Goal: Contribute content: Add original content to the website for others to see

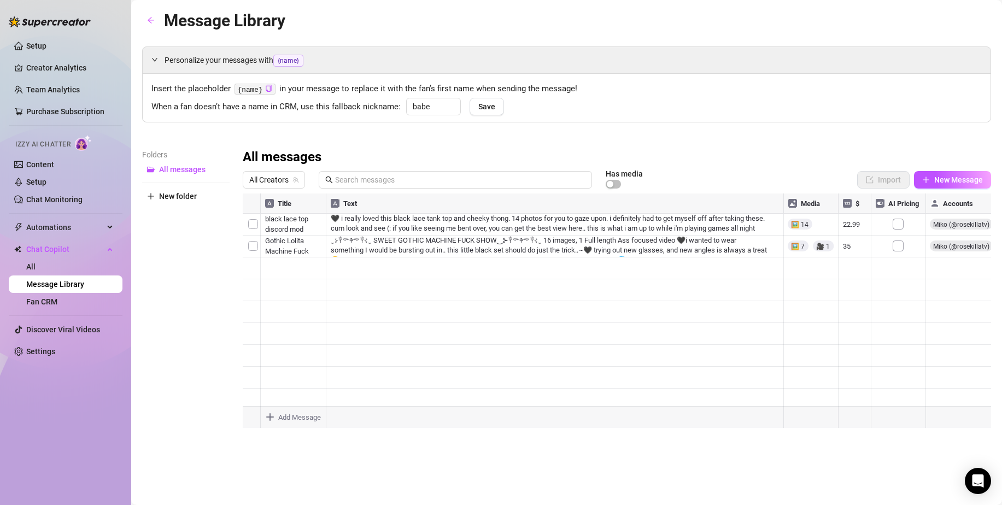
click at [619, 177] on div at bounding box center [624, 183] width 37 height 12
click at [279, 179] on span "All Creators" at bounding box center [273, 180] width 49 height 16
click at [270, 214] on span "Miko" at bounding box center [277, 220] width 16 height 12
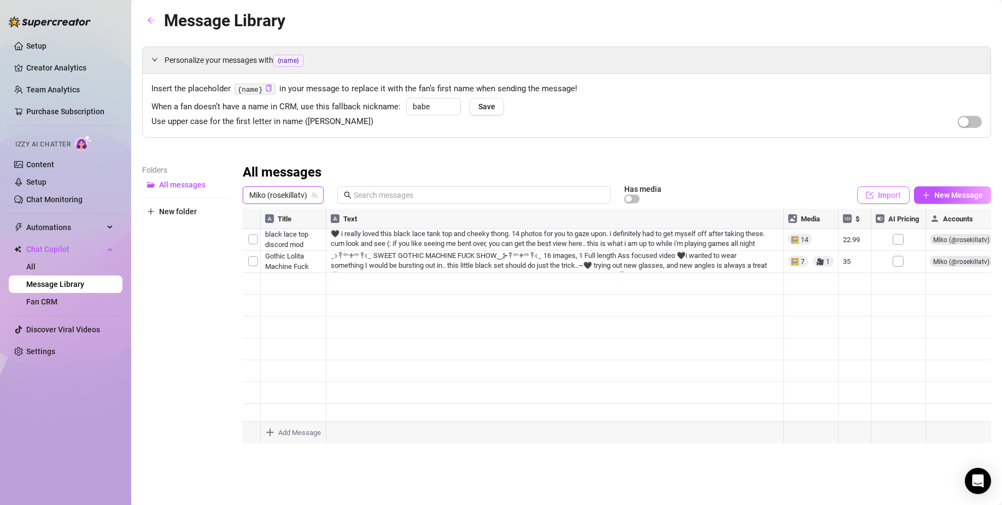
click at [884, 191] on span "Import" at bounding box center [889, 195] width 23 height 9
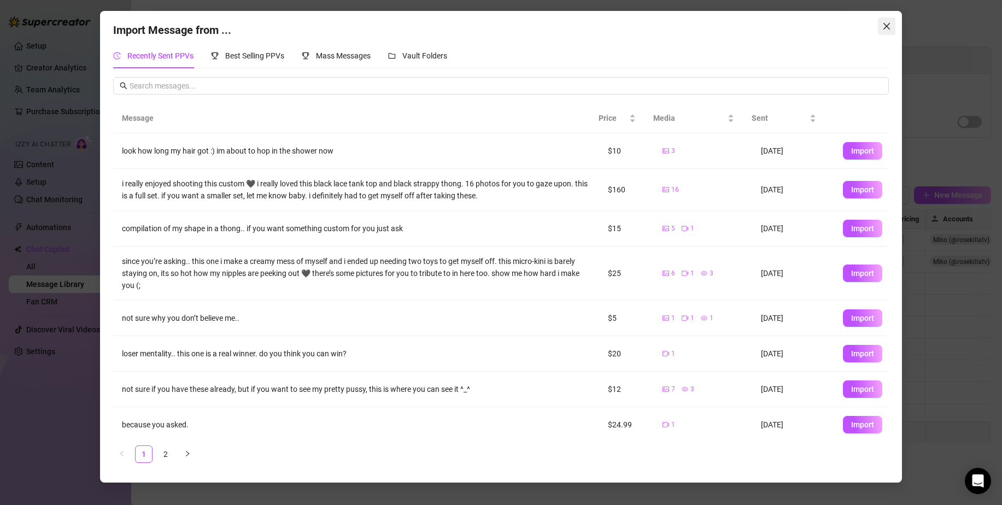
click at [880, 21] on button "Close" at bounding box center [886, 25] width 17 height 17
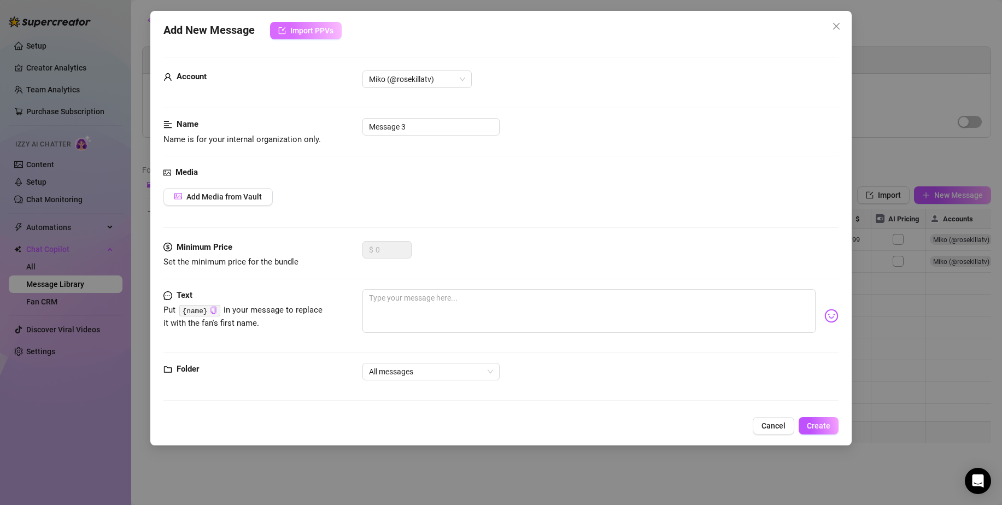
click at [321, 26] on span "Import PPVs" at bounding box center [311, 30] width 43 height 9
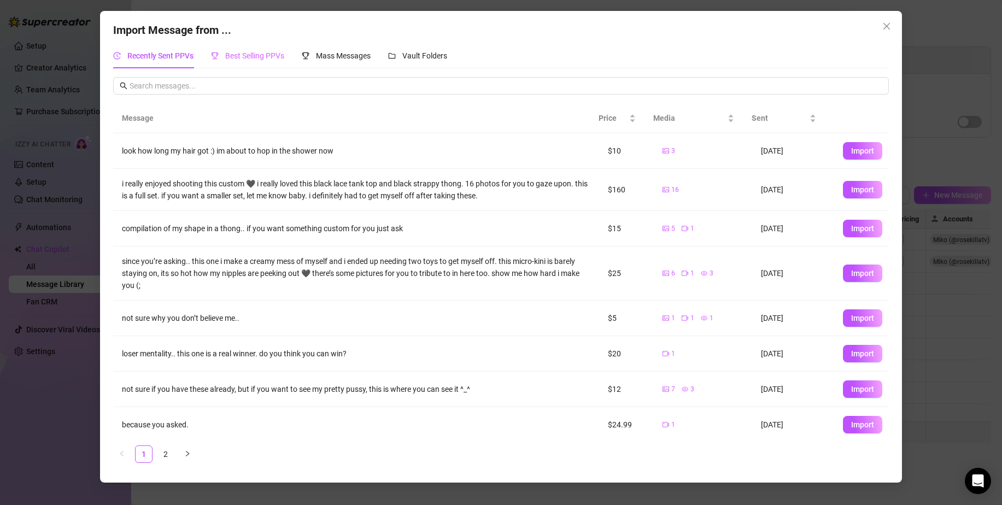
click at [270, 65] on div "Best Selling PPVs" at bounding box center [247, 55] width 73 height 25
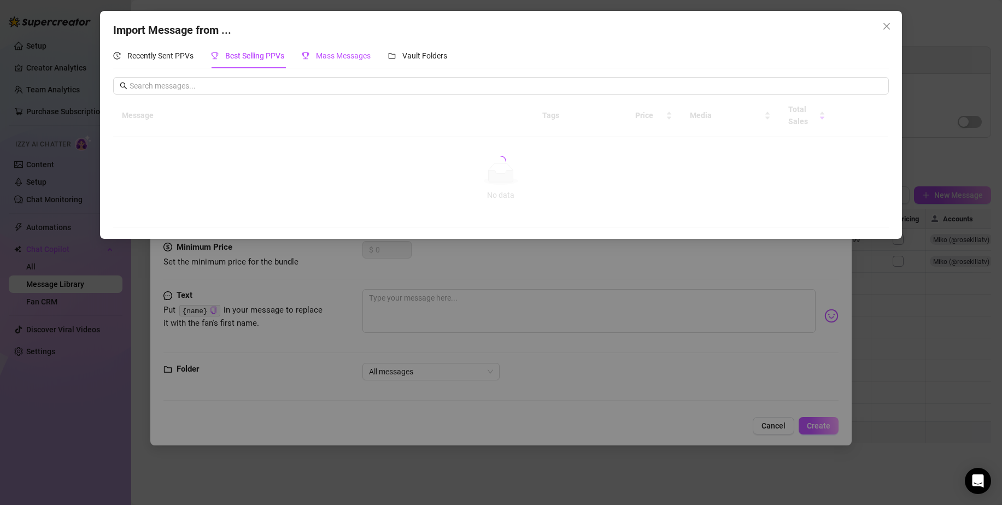
click at [339, 52] on span "Mass Messages" at bounding box center [343, 55] width 55 height 9
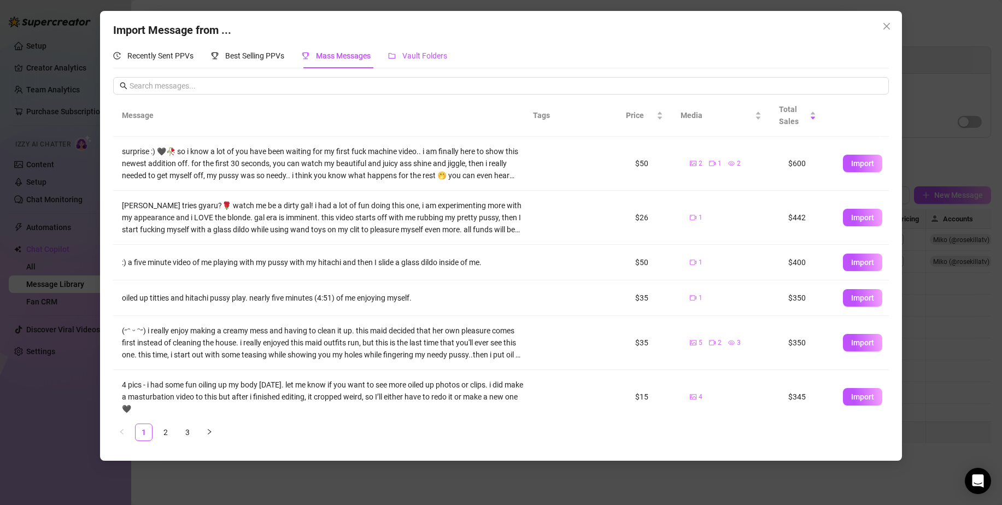
click at [405, 54] on span "Vault Folders" at bounding box center [424, 55] width 45 height 9
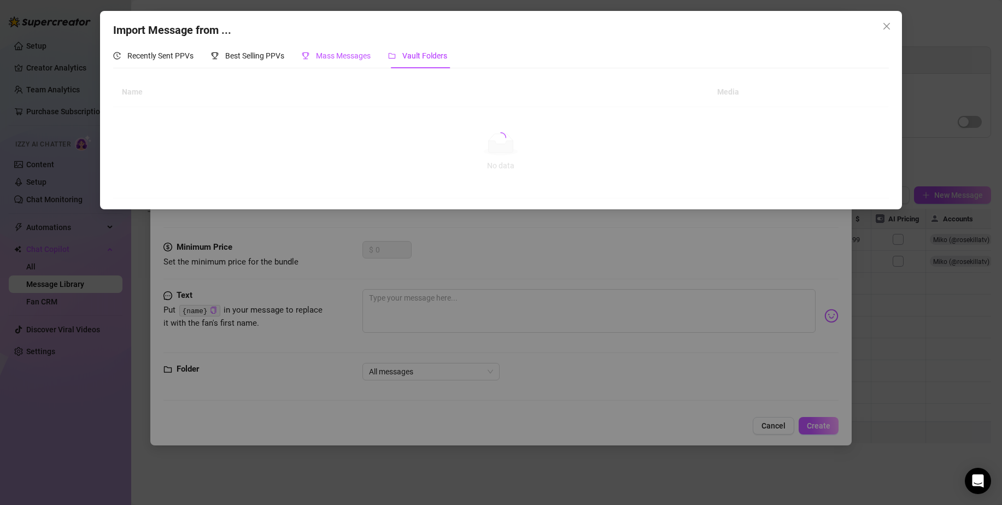
click at [316, 56] on div "Mass Messages" at bounding box center [336, 56] width 69 height 12
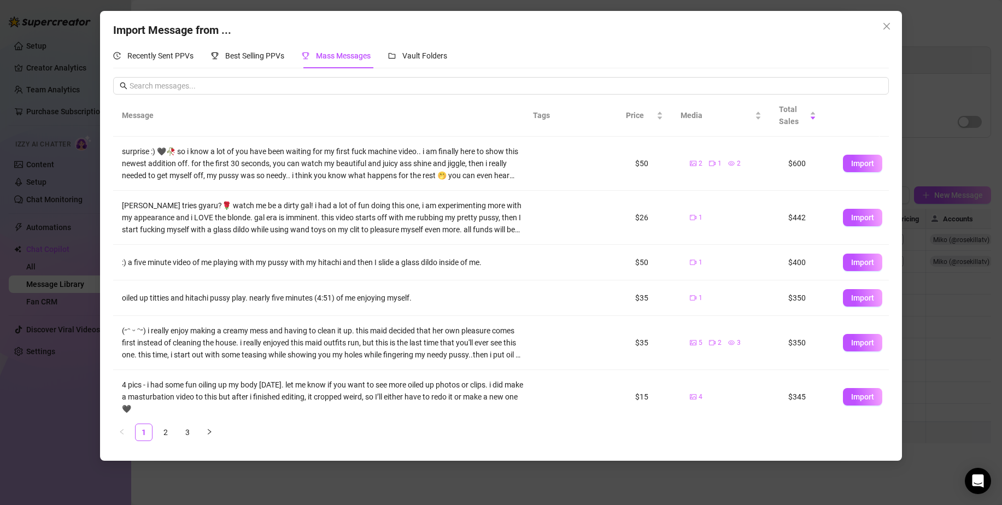
click at [859, 347] on span "Import" at bounding box center [862, 343] width 23 height 9
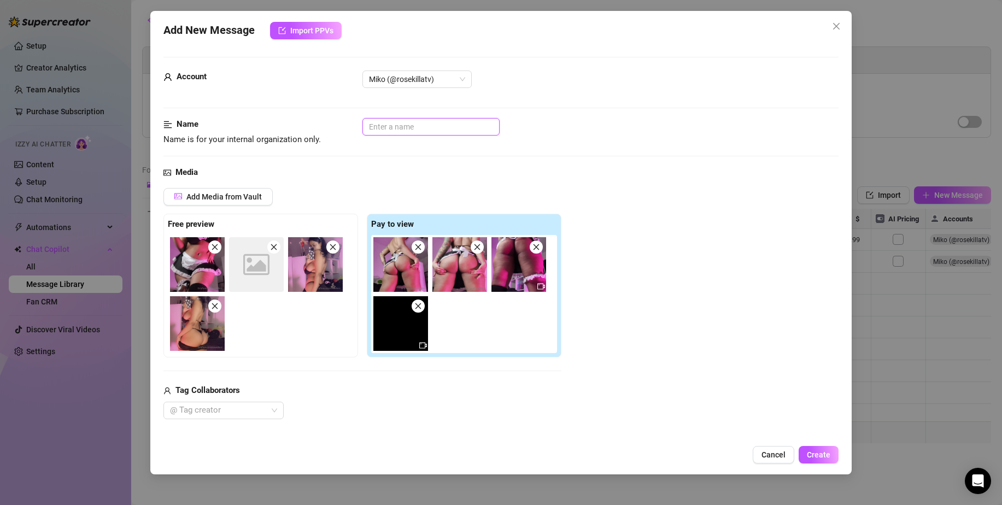
click at [393, 129] on input "text" at bounding box center [431, 126] width 137 height 17
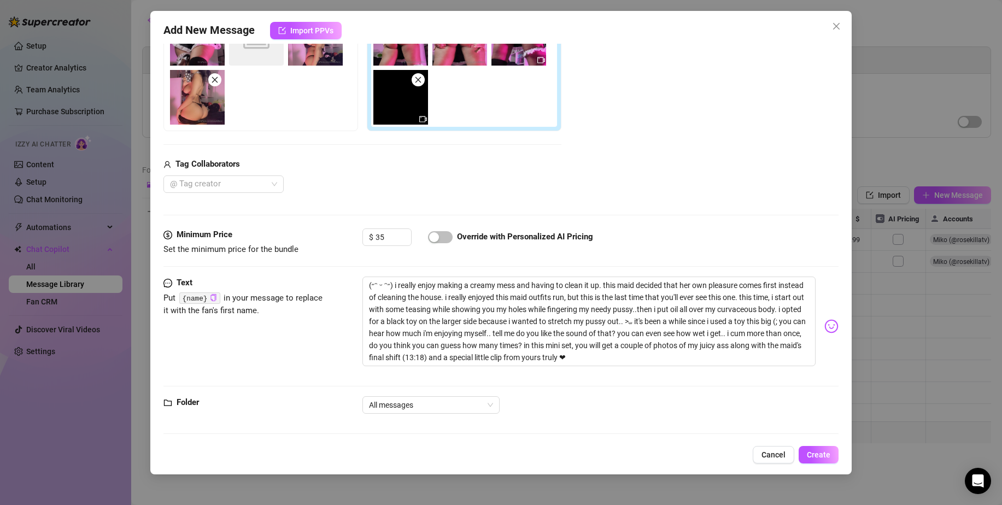
scroll to position [231, 0]
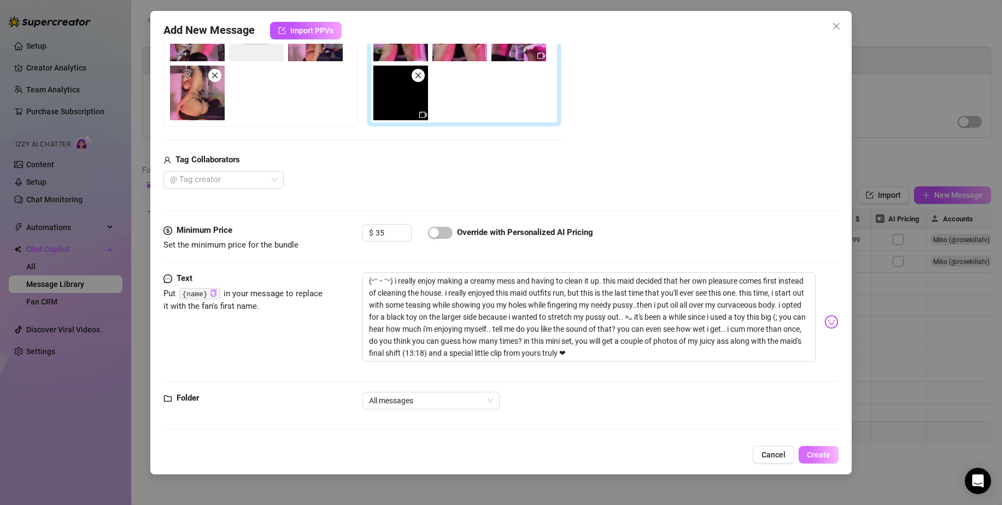
type input "Retired Maid"
click at [820, 446] on button "Create" at bounding box center [819, 454] width 40 height 17
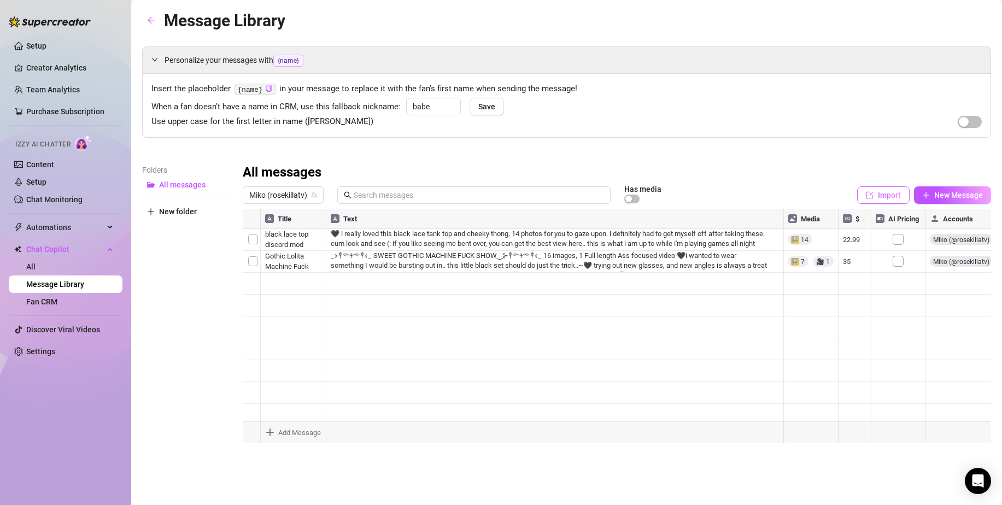
click at [896, 190] on button "Import" at bounding box center [883, 194] width 52 height 17
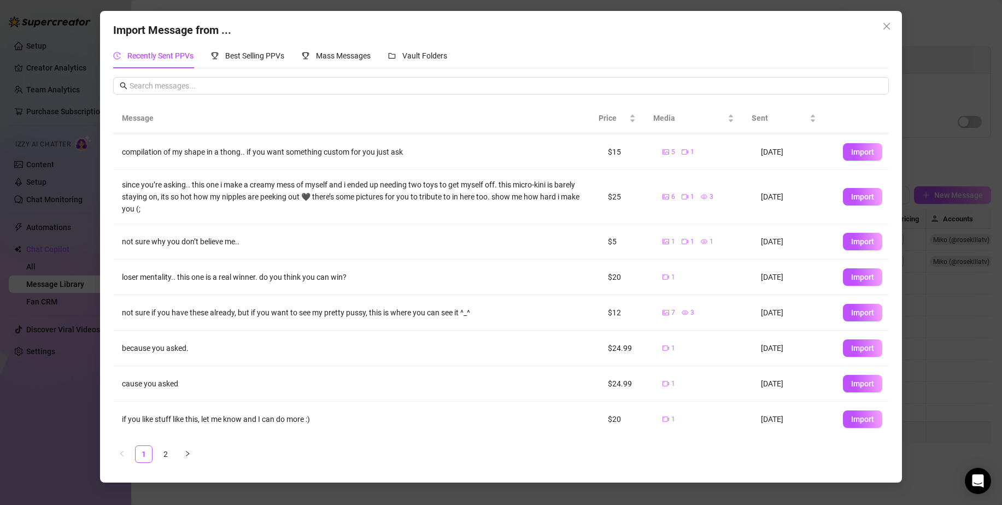
scroll to position [77, 0]
click at [265, 60] on span "Best Selling PPVs" at bounding box center [254, 55] width 59 height 9
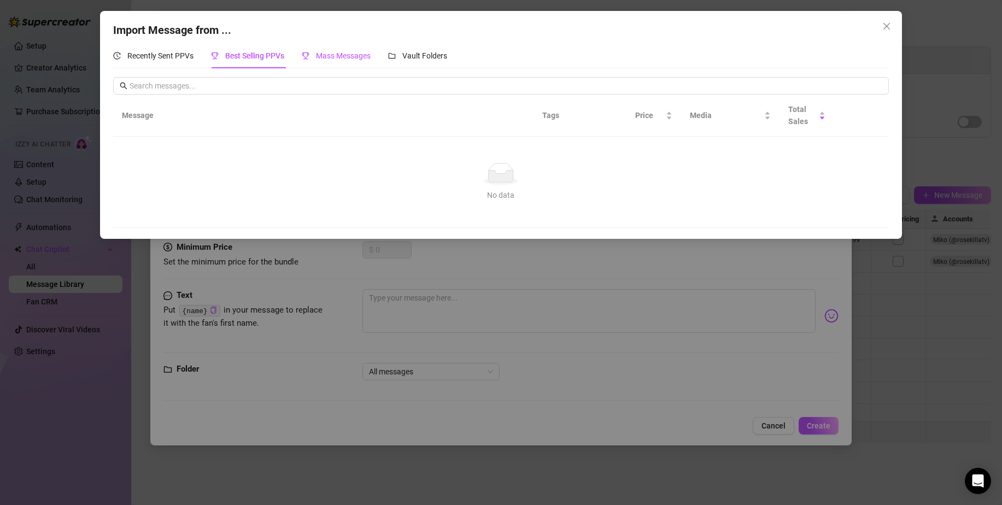
click at [342, 55] on span "Mass Messages" at bounding box center [343, 55] width 55 height 9
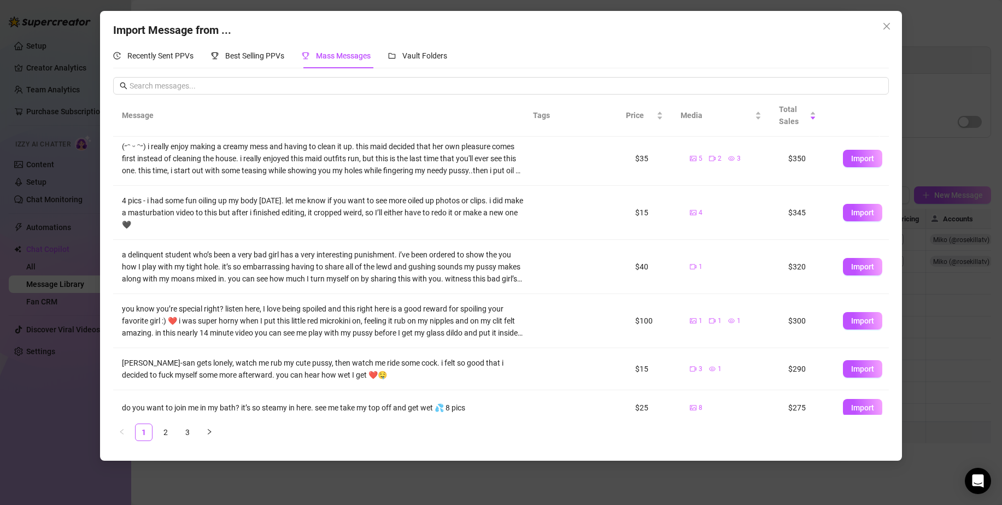
scroll to position [195, 0]
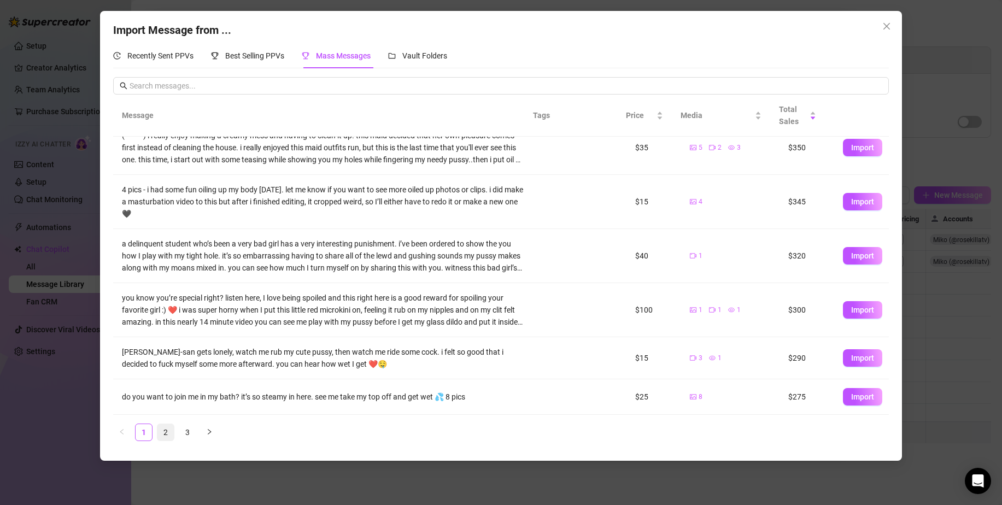
click at [165, 431] on link "2" at bounding box center [165, 432] width 16 height 16
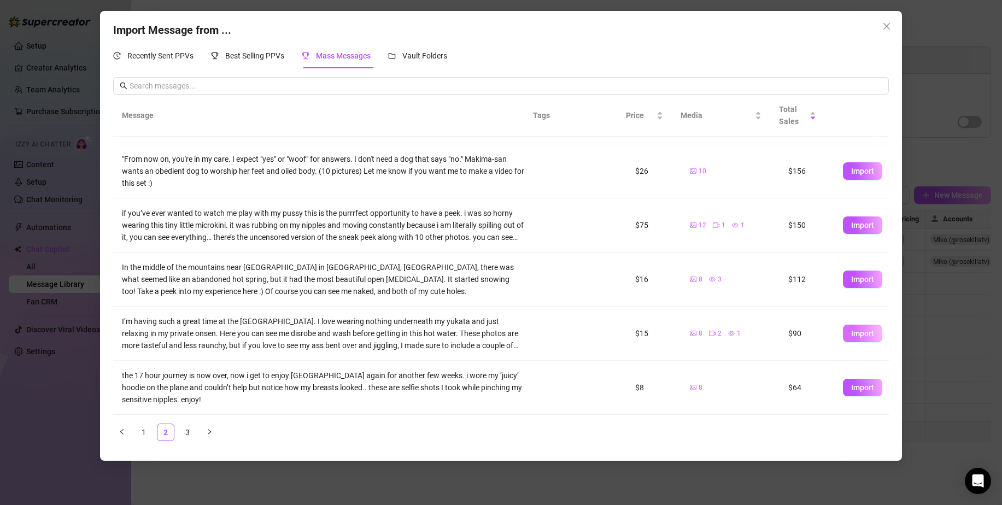
click at [851, 334] on span "Import" at bounding box center [862, 333] width 23 height 9
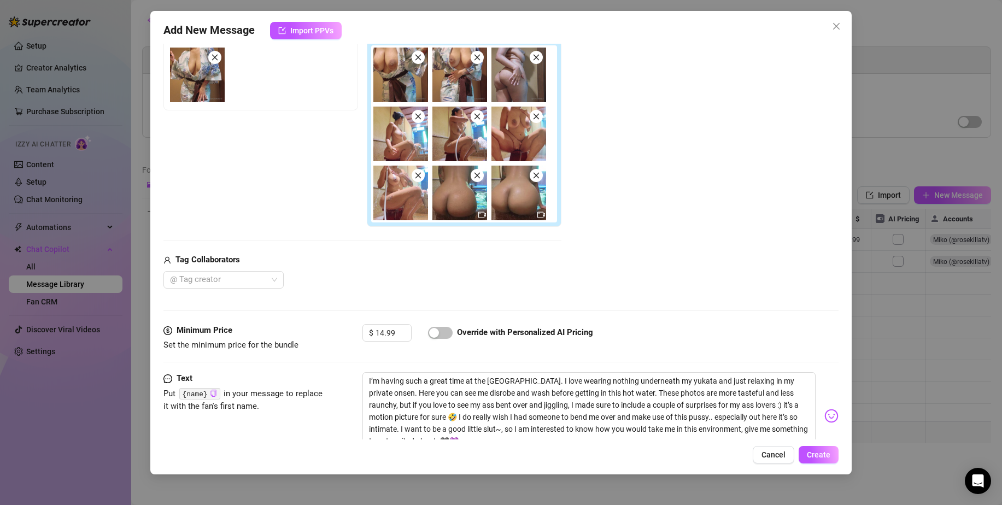
scroll to position [273, 0]
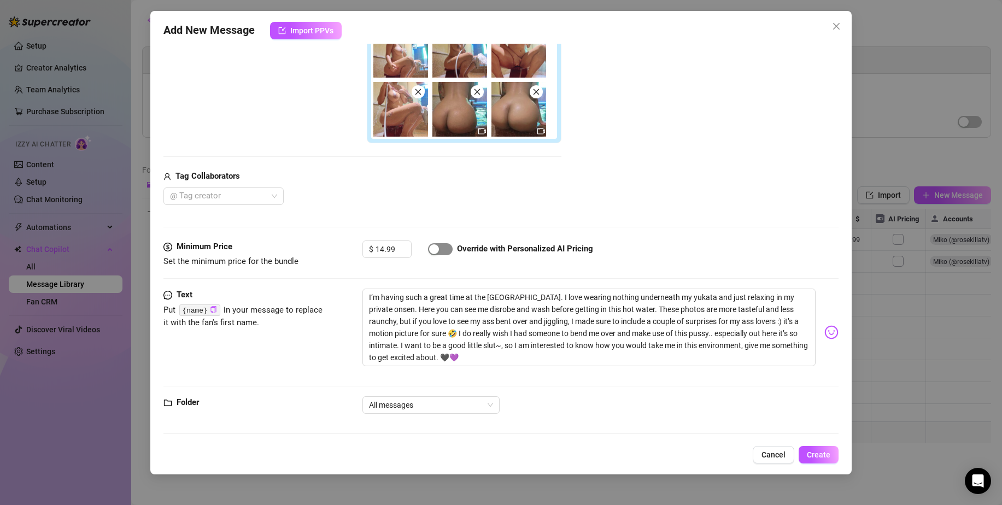
click at [437, 253] on div "button" at bounding box center [434, 249] width 10 height 10
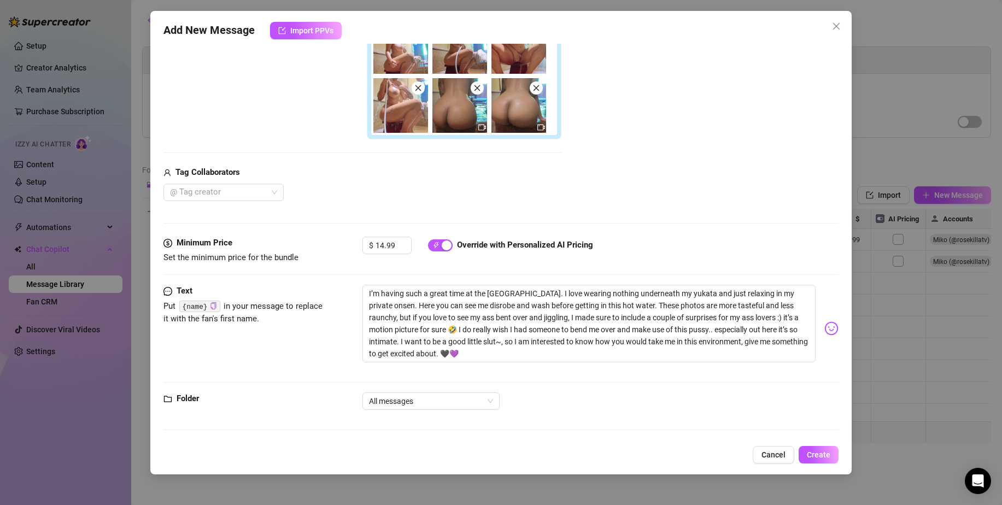
scroll to position [278, 0]
click at [824, 448] on button "Create" at bounding box center [819, 454] width 40 height 17
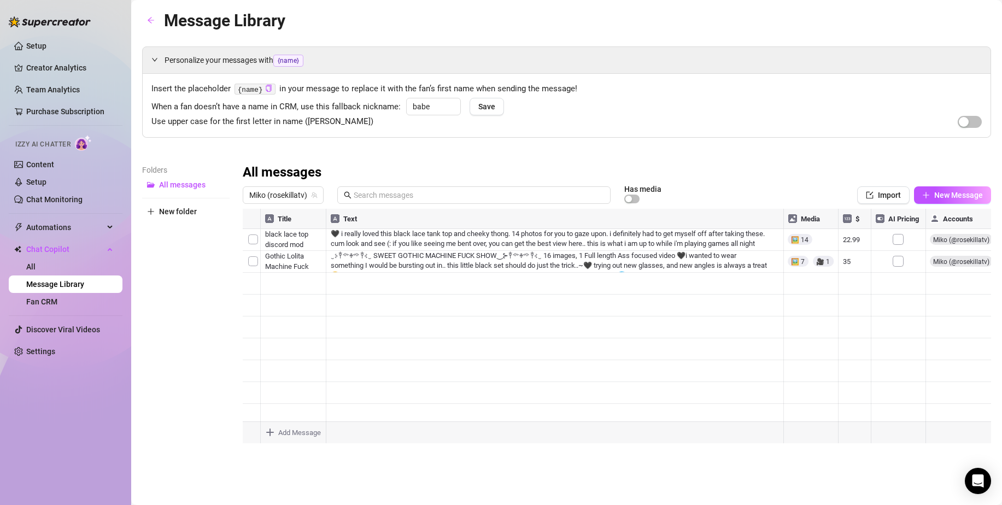
click at [299, 302] on div at bounding box center [617, 331] width 749 height 244
click at [299, 306] on textarea at bounding box center [293, 302] width 67 height 10
type textarea "Hakone Onsen"
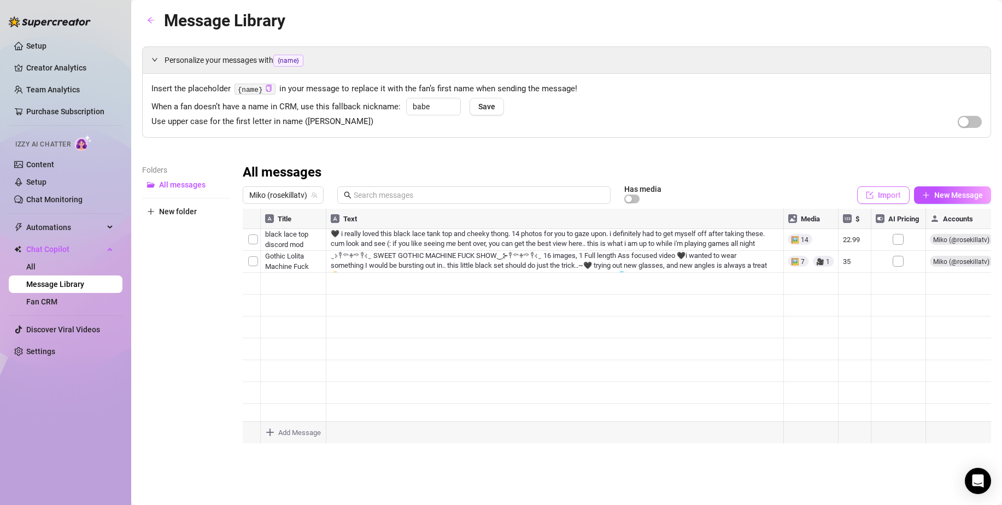
click at [882, 201] on button "Import" at bounding box center [883, 194] width 52 height 17
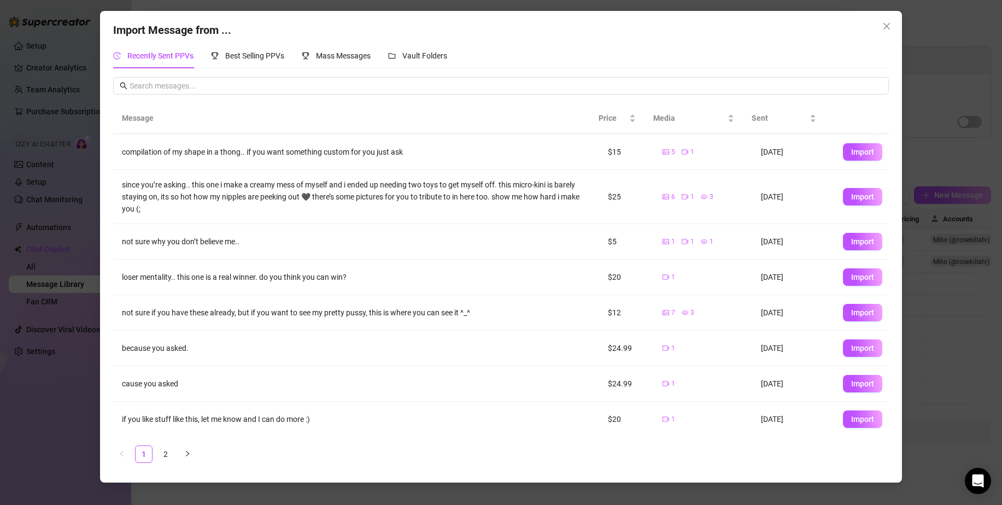
scroll to position [77, 0]
click at [339, 50] on div "Mass Messages" at bounding box center [336, 56] width 69 height 12
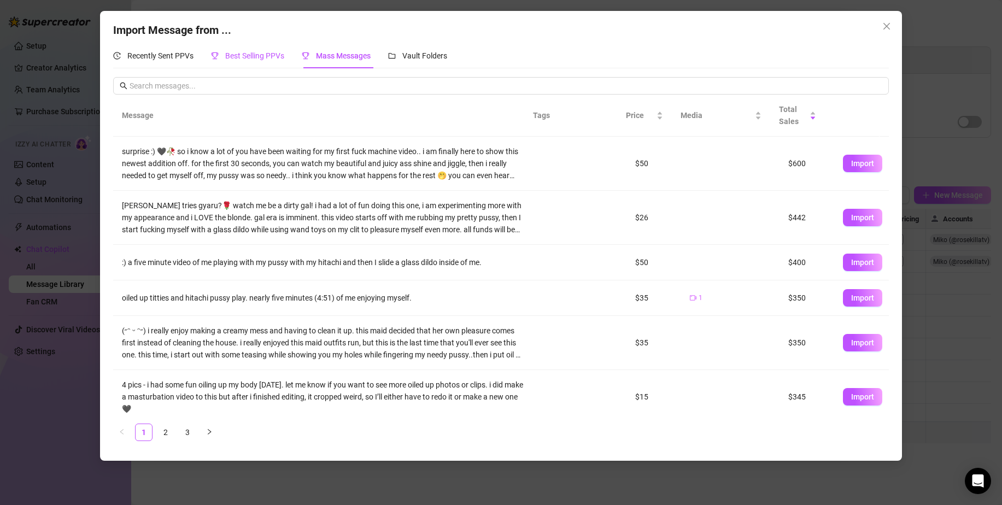
click at [261, 50] on div "Best Selling PPVs" at bounding box center [247, 56] width 73 height 12
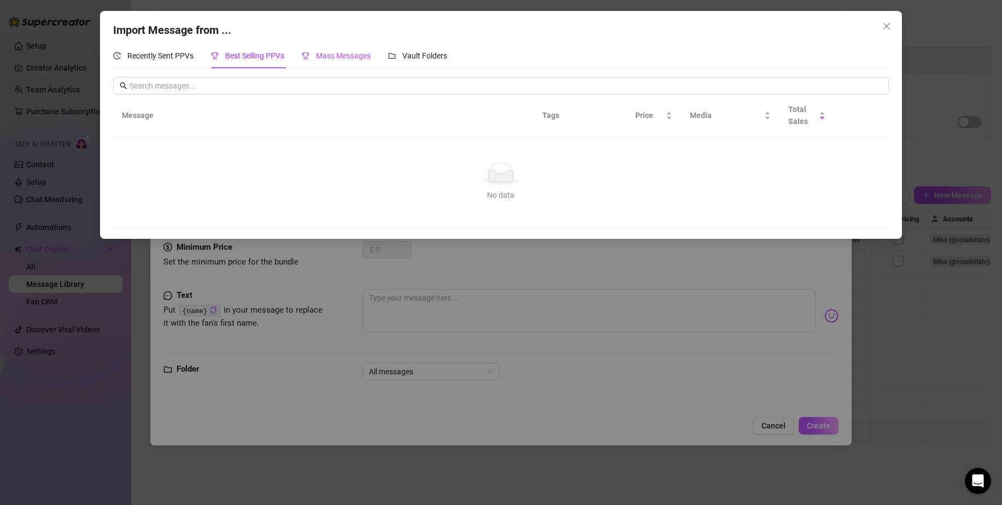
click at [337, 50] on div "Mass Messages" at bounding box center [336, 56] width 69 height 12
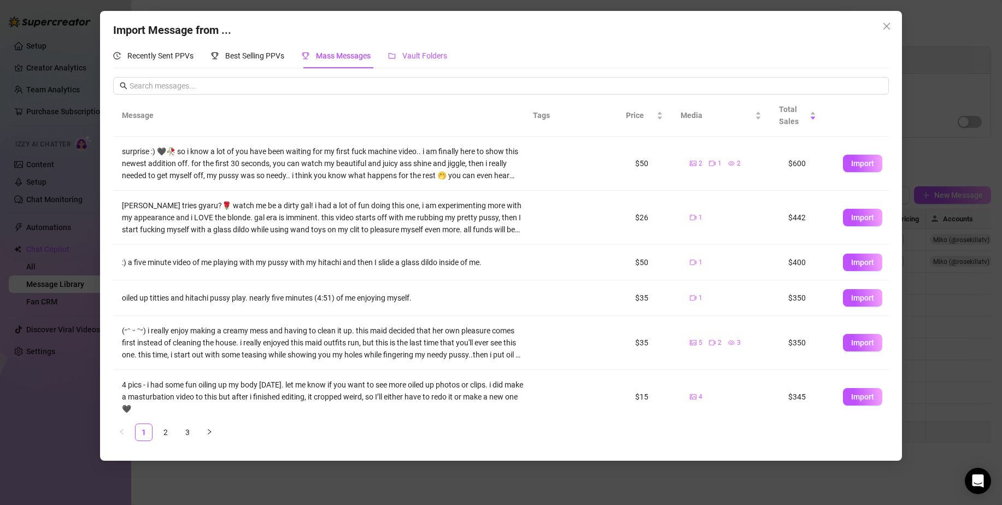
click at [419, 52] on span "Vault Folders" at bounding box center [424, 55] width 45 height 9
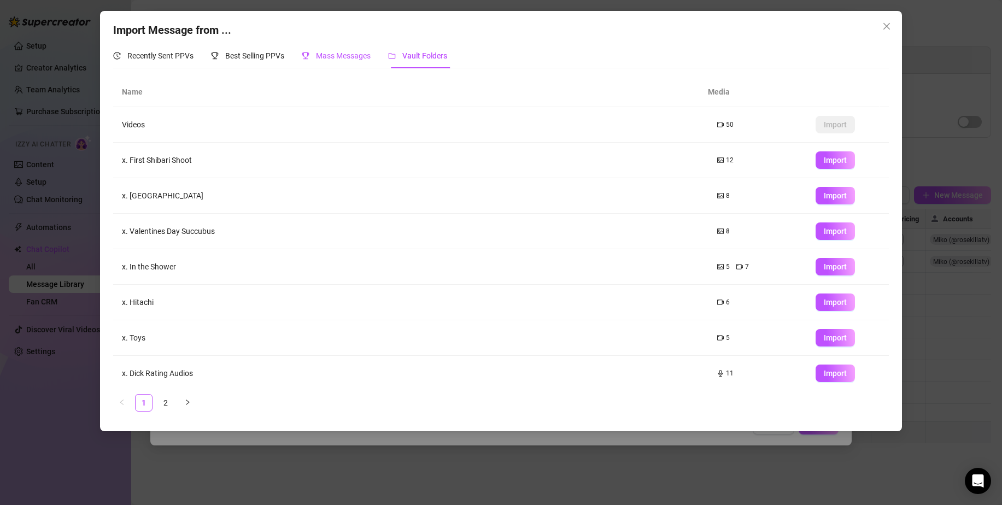
click at [339, 52] on span "Mass Messages" at bounding box center [343, 55] width 55 height 9
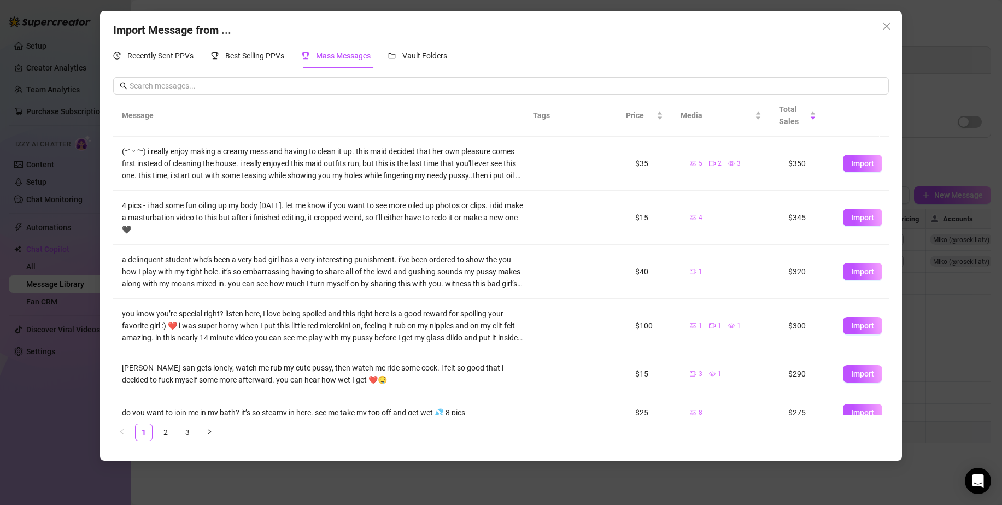
scroll to position [195, 0]
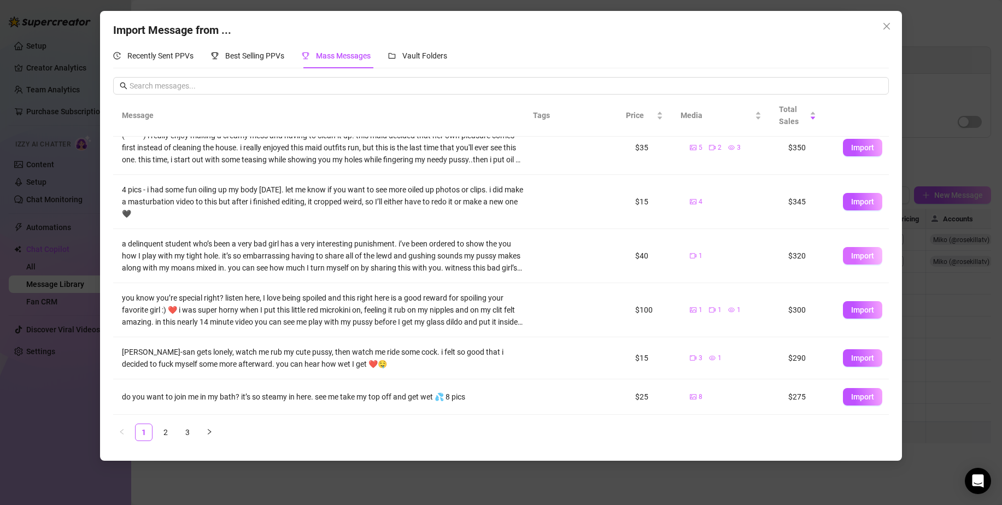
click at [854, 254] on span "Import" at bounding box center [862, 256] width 23 height 9
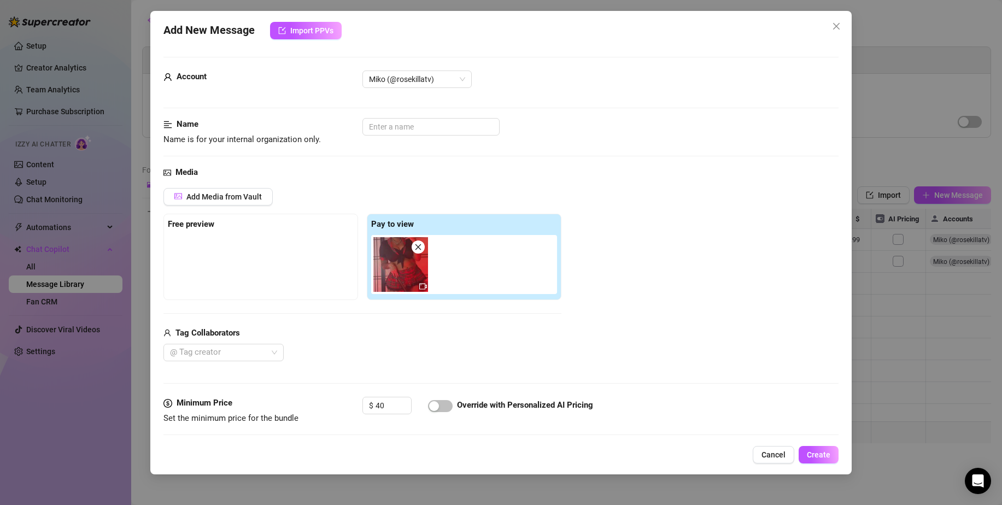
click at [416, 249] on icon "close" at bounding box center [419, 247] width 8 height 8
type input "0"
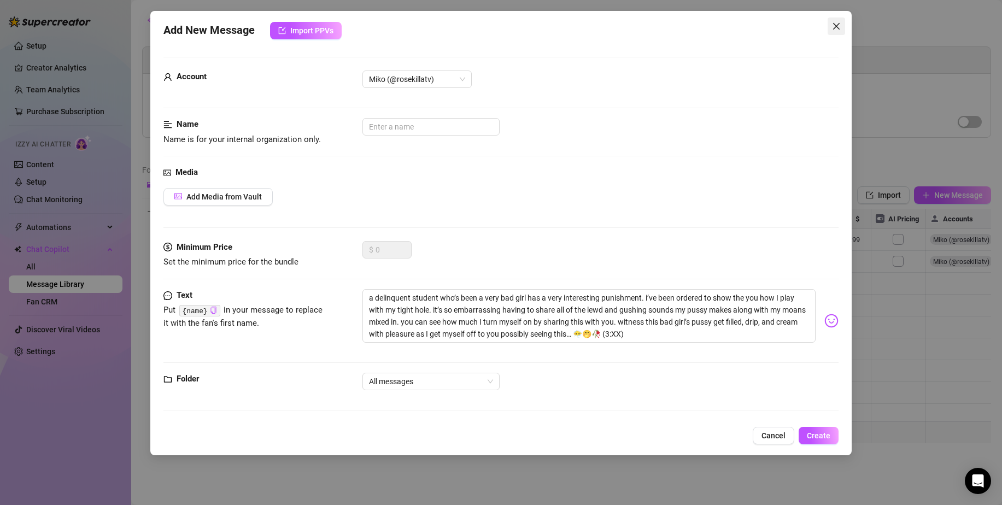
click at [843, 28] on span "Close" at bounding box center [836, 26] width 17 height 9
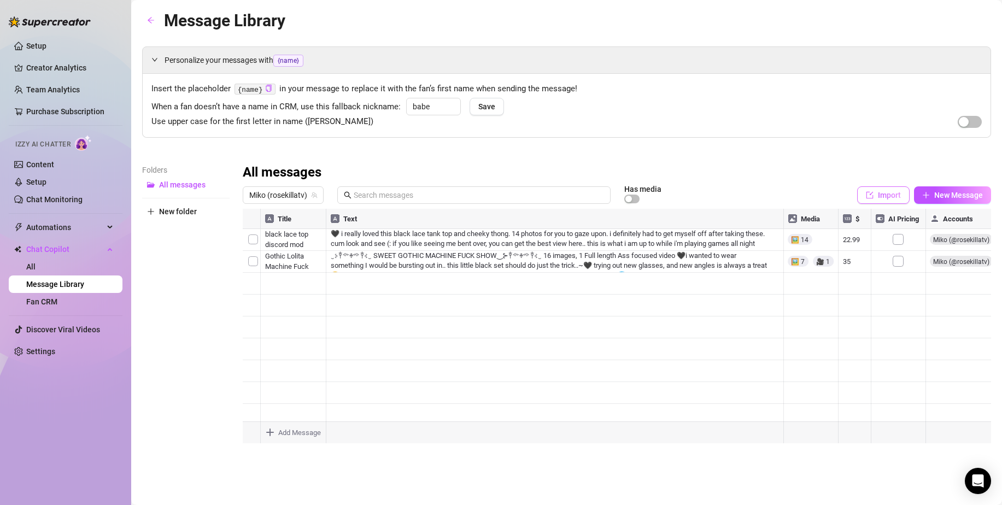
click at [870, 197] on icon "import" at bounding box center [870, 195] width 8 height 8
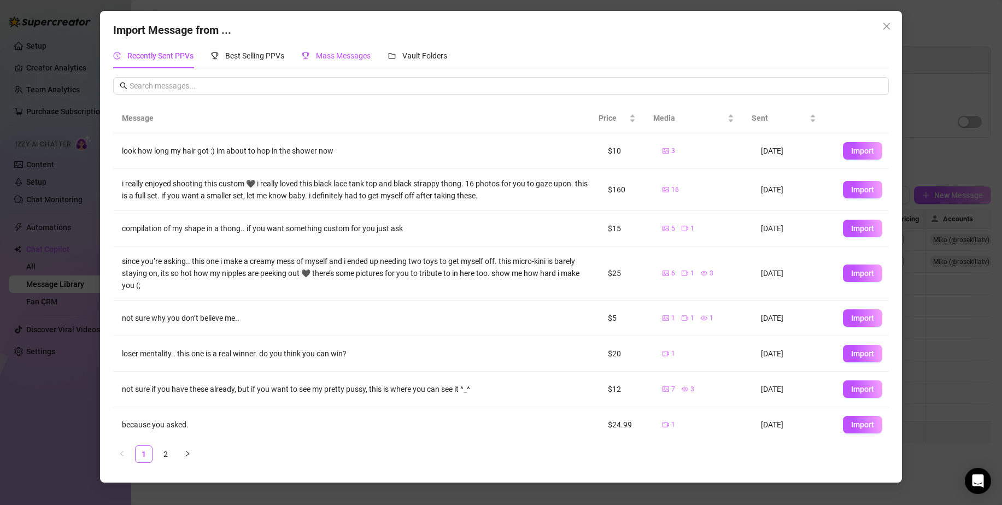
click at [330, 52] on span "Mass Messages" at bounding box center [343, 55] width 55 height 9
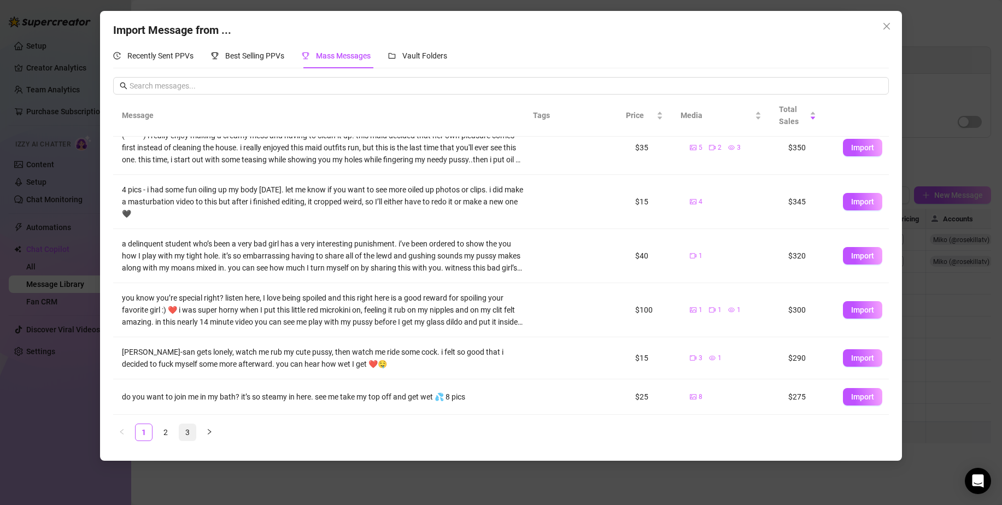
click at [186, 433] on link "3" at bounding box center [187, 432] width 16 height 16
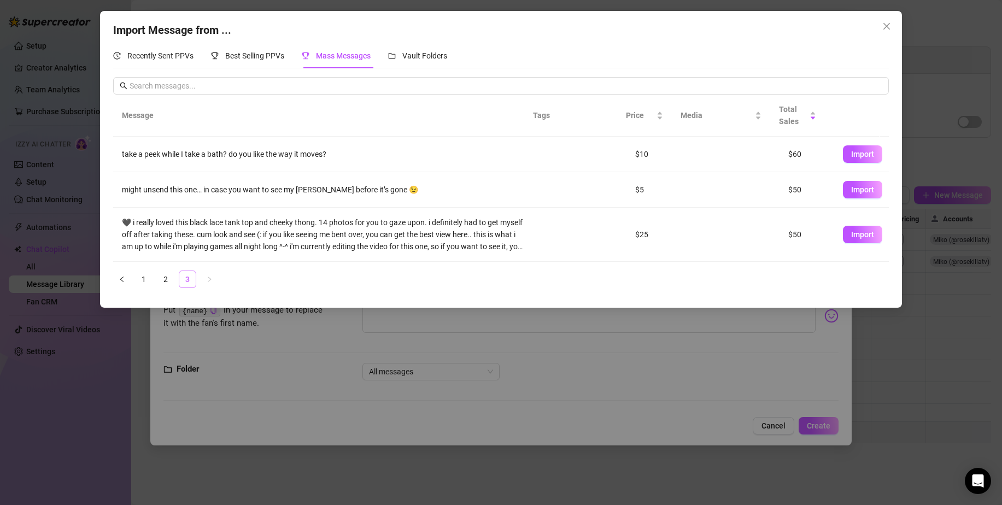
scroll to position [0, 0]
click at [167, 277] on link "2" at bounding box center [165, 279] width 16 height 16
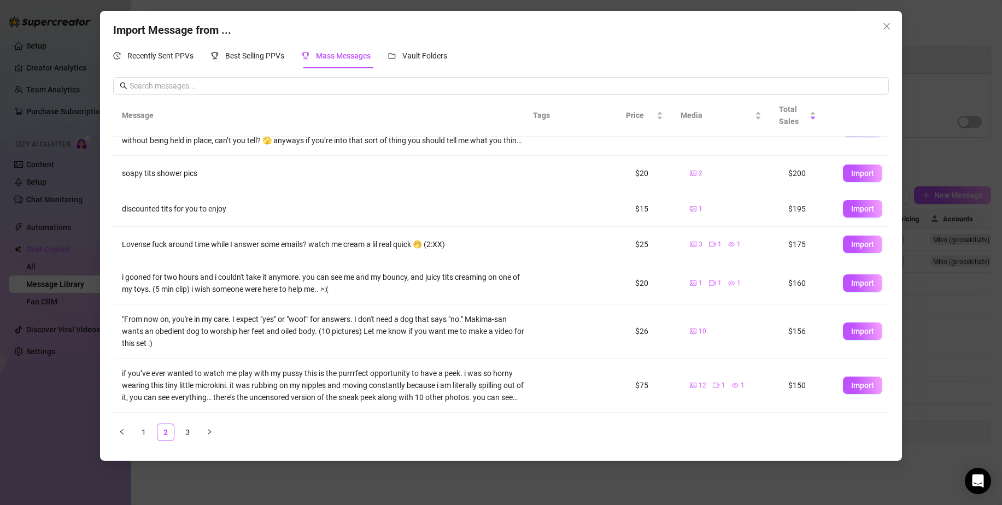
scroll to position [55, 0]
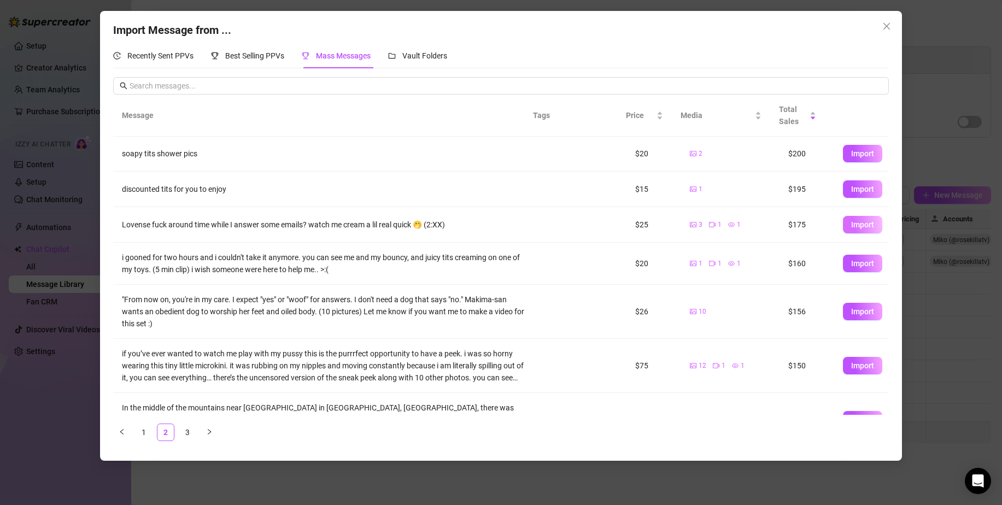
click at [851, 224] on span "Import" at bounding box center [862, 224] width 23 height 9
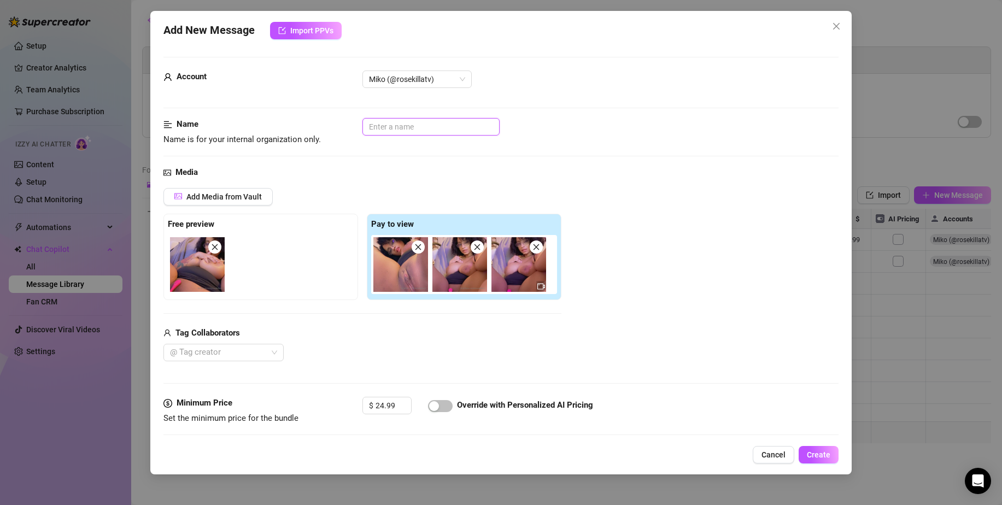
click at [409, 125] on input "text" at bounding box center [431, 126] width 137 height 17
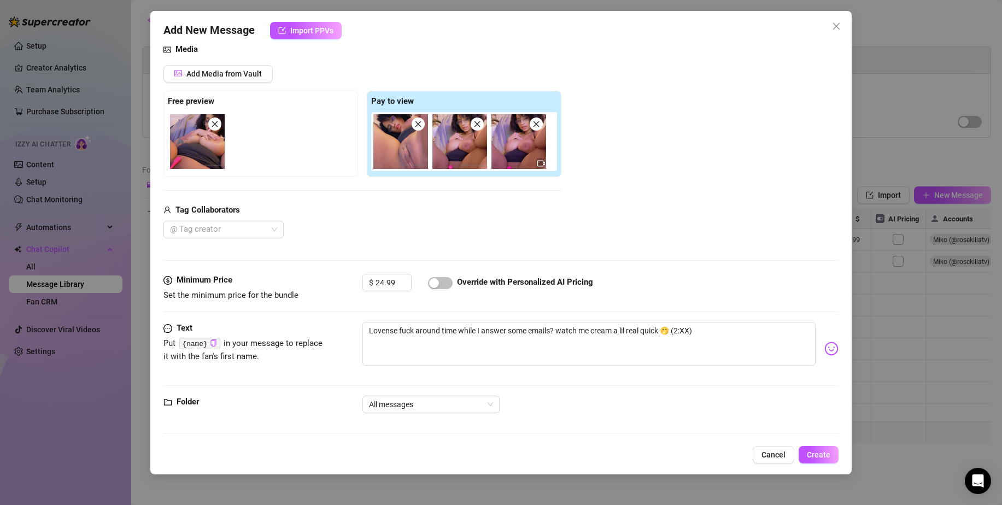
scroll to position [127, 0]
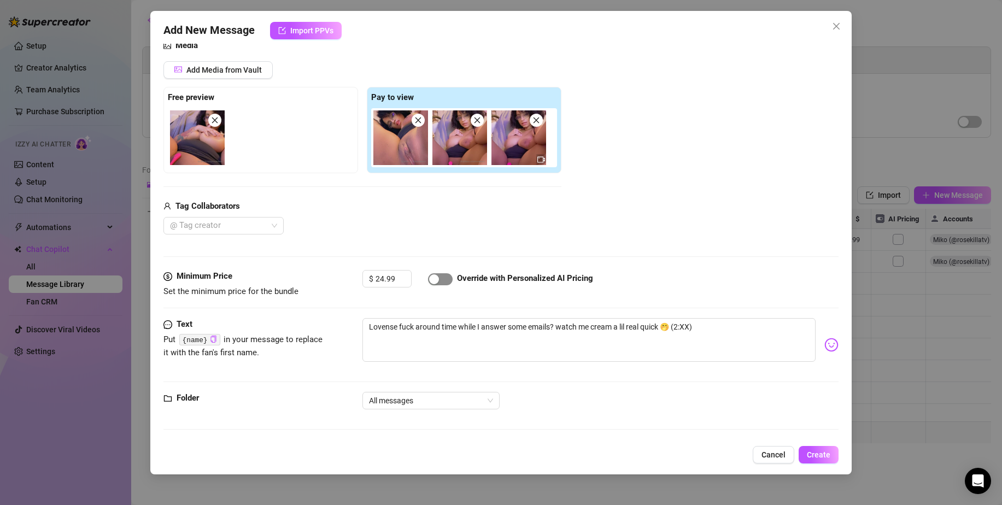
type input "Lovense Office Break"
click at [445, 276] on span "button" at bounding box center [440, 279] width 25 height 12
click at [663, 325] on textarea "Lovense fuck around time while I answer some emails? watch me cream a lil real …" at bounding box center [589, 340] width 453 height 44
click at [841, 381] on div "Add New Message Import PPVs Account [PERSON_NAME] (@rosekillatv) Name Name is f…" at bounding box center [501, 243] width 702 height 464
click at [823, 445] on div "Add New Message Import PPVs Account [PERSON_NAME] (@rosekillatv) Name Name is f…" at bounding box center [501, 243] width 702 height 464
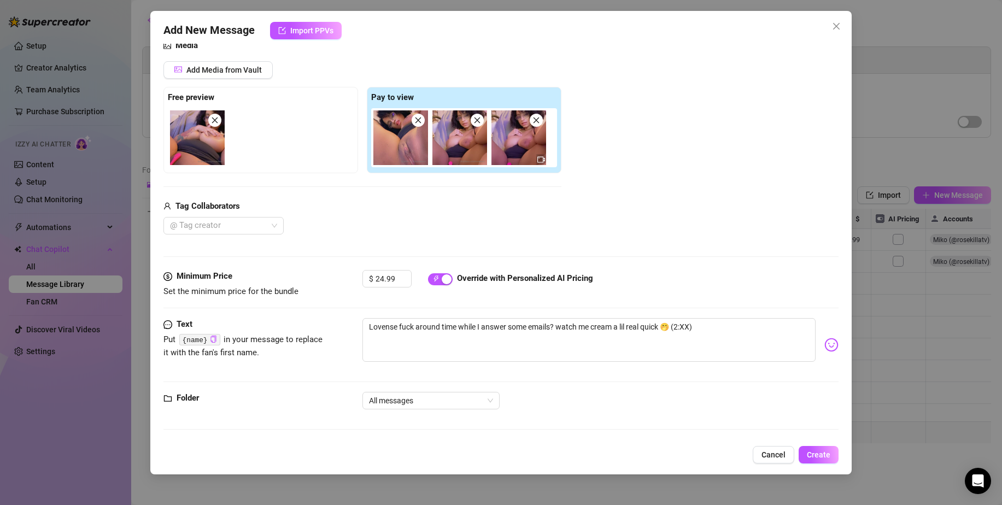
click at [821, 445] on div "Add New Message Import PPVs Account [PERSON_NAME] (@rosekillatv) Name Name is f…" at bounding box center [501, 243] width 702 height 464
click at [826, 446] on button "Create" at bounding box center [819, 454] width 40 height 17
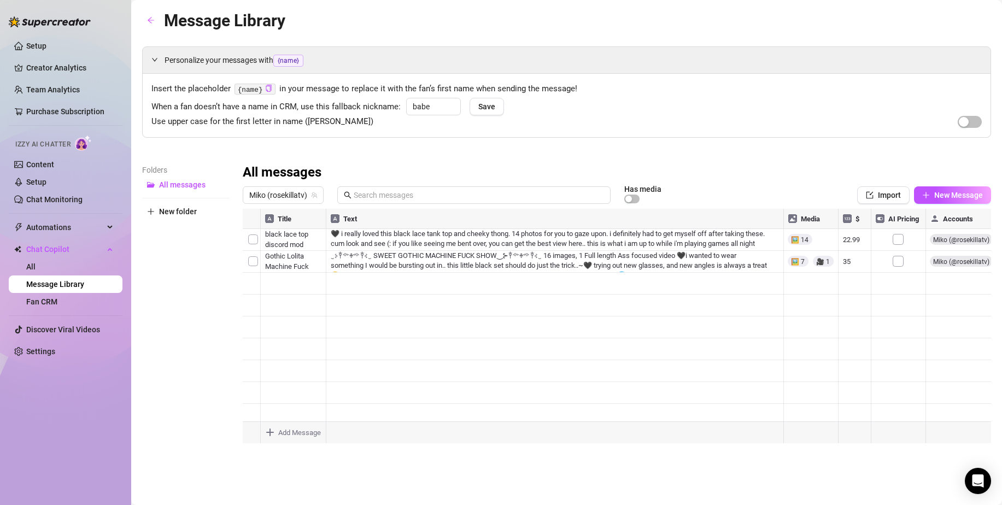
click at [556, 367] on div at bounding box center [617, 331] width 749 height 244
click at [890, 199] on span "Import" at bounding box center [889, 195] width 23 height 9
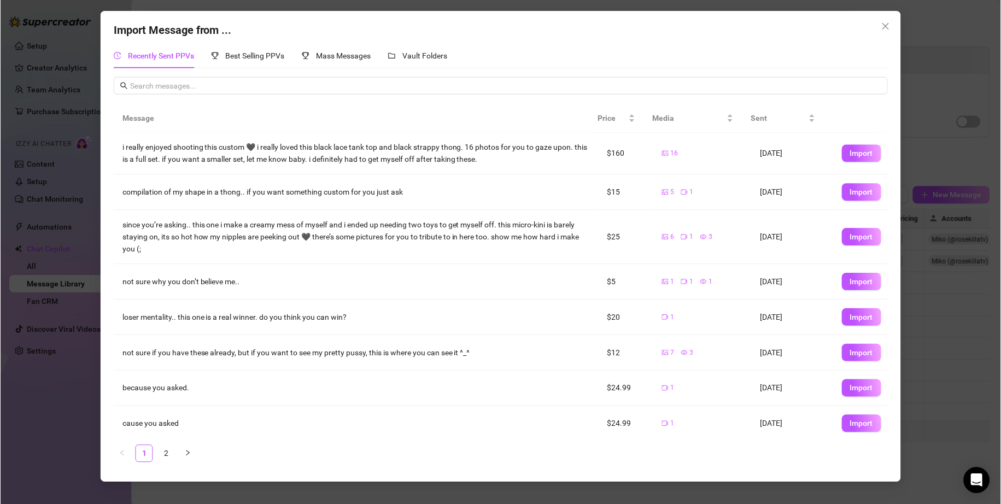
scroll to position [77, 0]
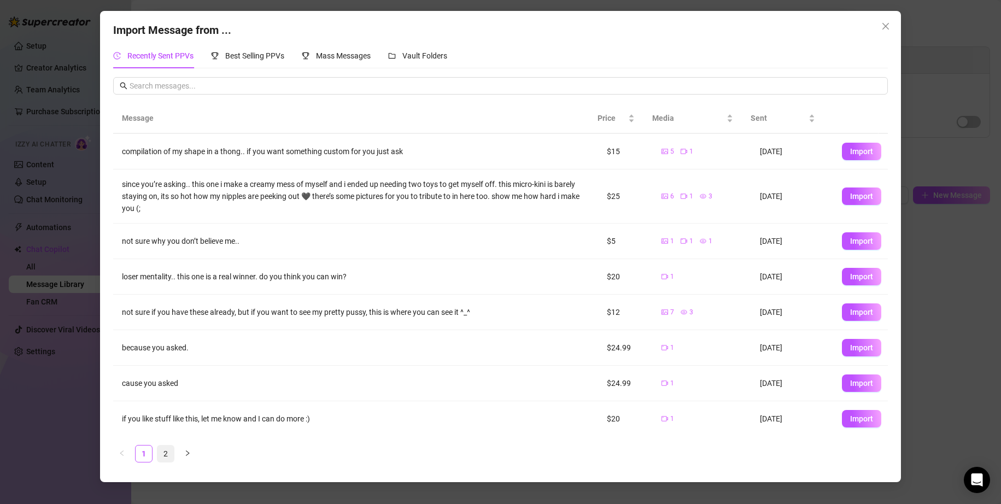
click at [166, 452] on link "2" at bounding box center [165, 454] width 16 height 16
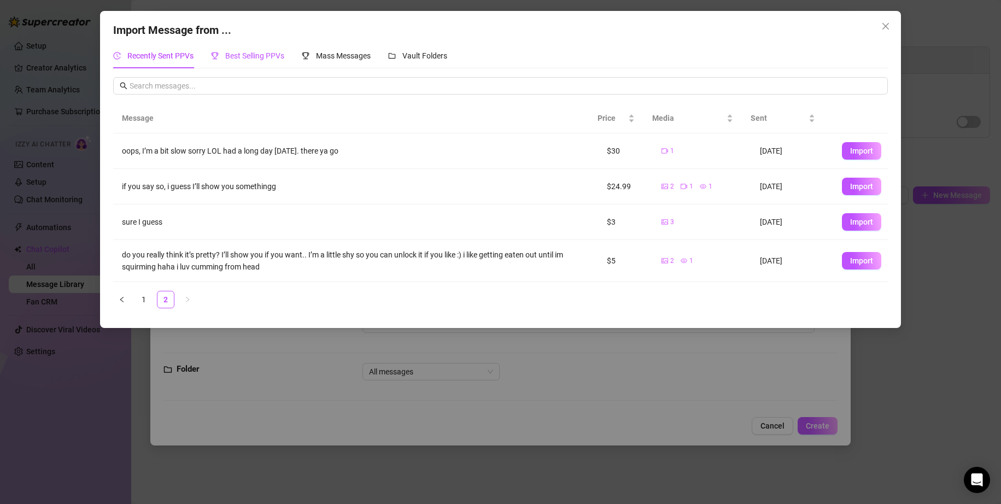
click at [248, 60] on span "Best Selling PPVs" at bounding box center [254, 55] width 59 height 9
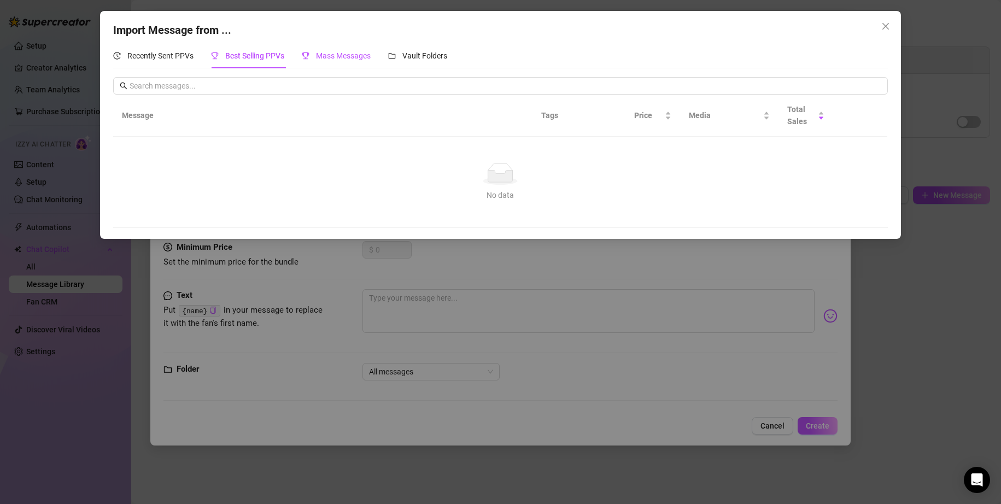
click at [348, 52] on span "Mass Messages" at bounding box center [343, 55] width 55 height 9
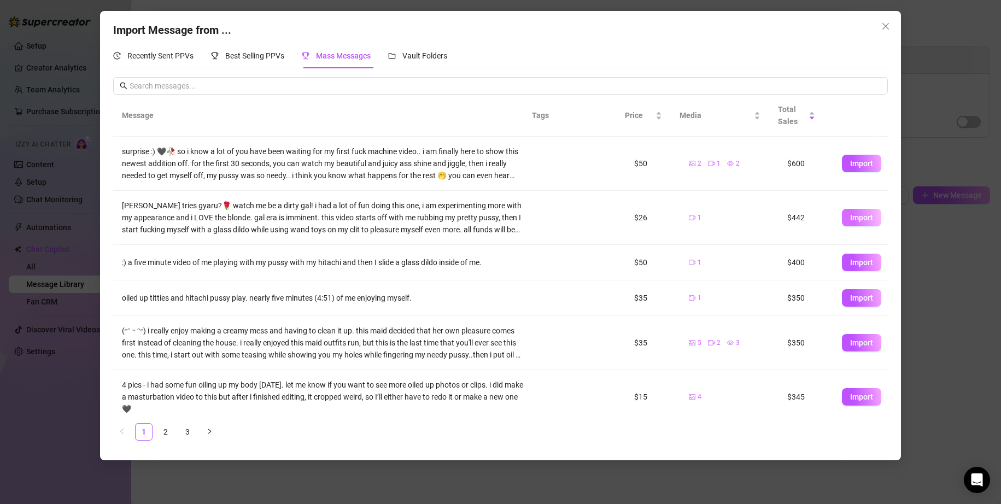
click at [853, 217] on span "Import" at bounding box center [861, 217] width 23 height 9
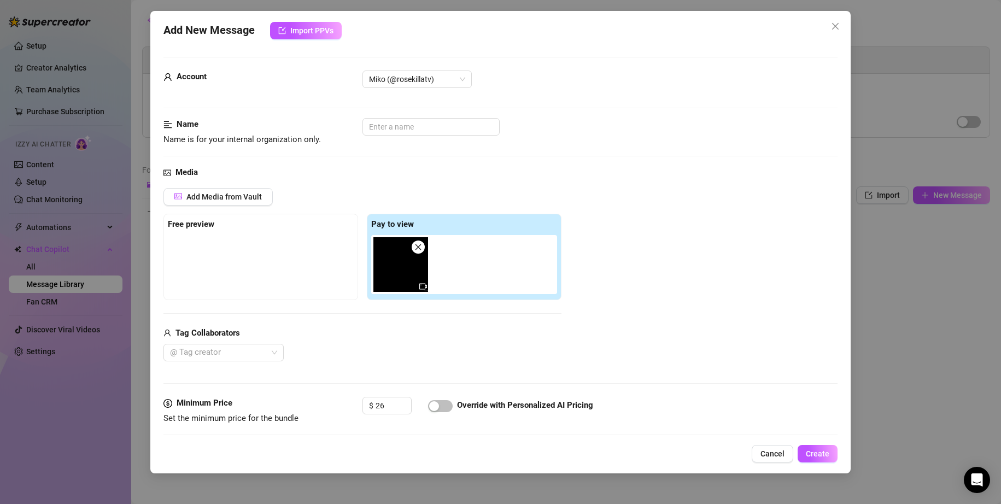
click at [463, 115] on div "Account Miko (@rosekillatv)" at bounding box center [501, 95] width 675 height 48
click at [463, 122] on input "text" at bounding box center [431, 126] width 137 height 17
type input "blonde gyal"
click at [816, 451] on span "Create" at bounding box center [818, 454] width 24 height 9
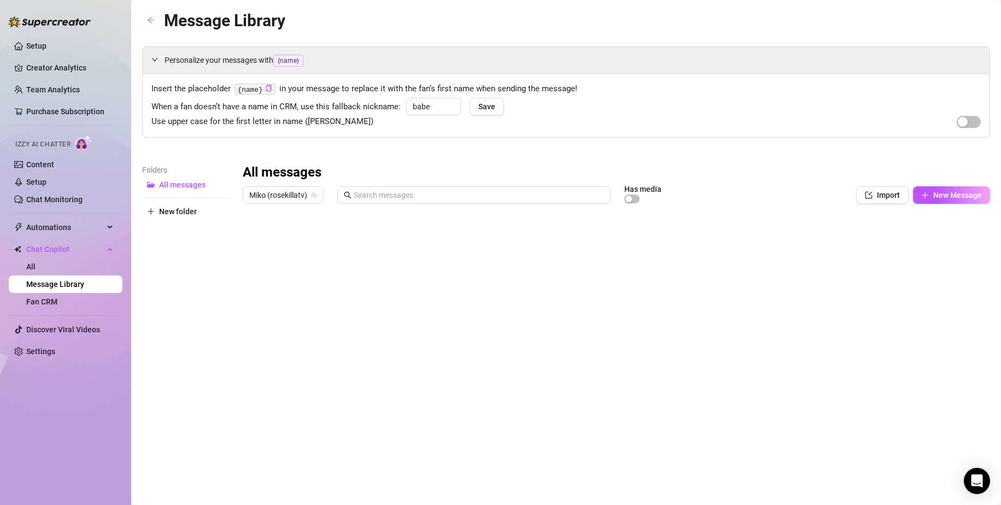
click at [577, 375] on div at bounding box center [617, 331] width 748 height 244
click at [877, 194] on span "Import" at bounding box center [888, 195] width 23 height 9
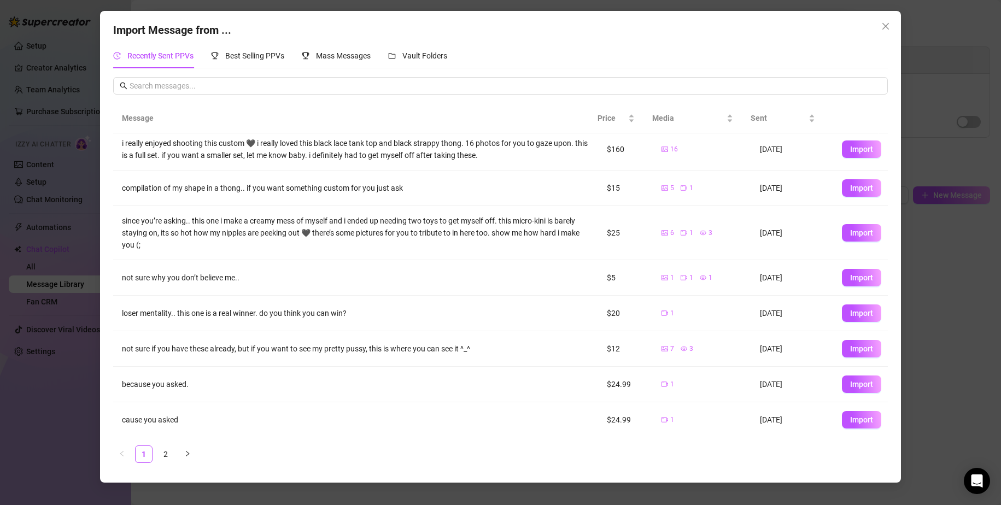
scroll to position [96, 0]
click at [166, 454] on link "2" at bounding box center [165, 454] width 16 height 16
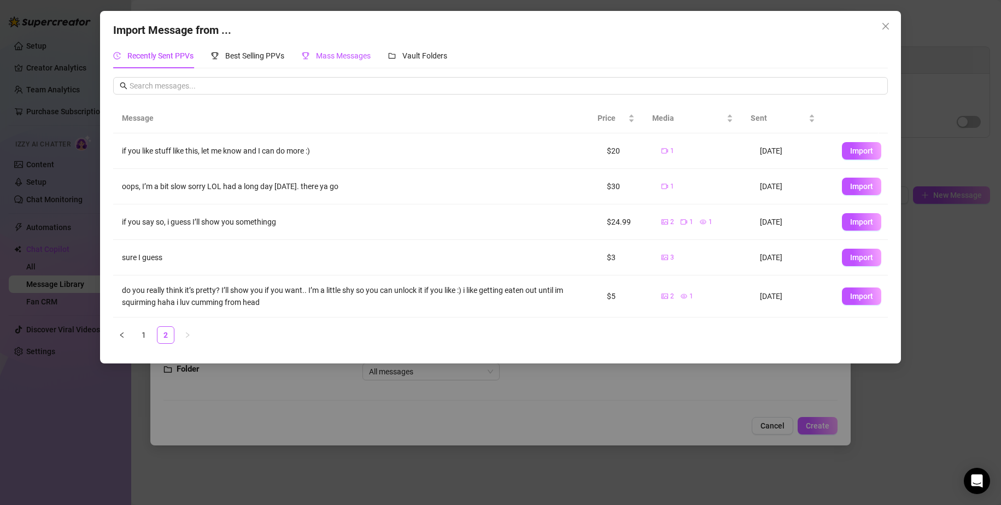
click at [350, 55] on span "Mass Messages" at bounding box center [343, 55] width 55 height 9
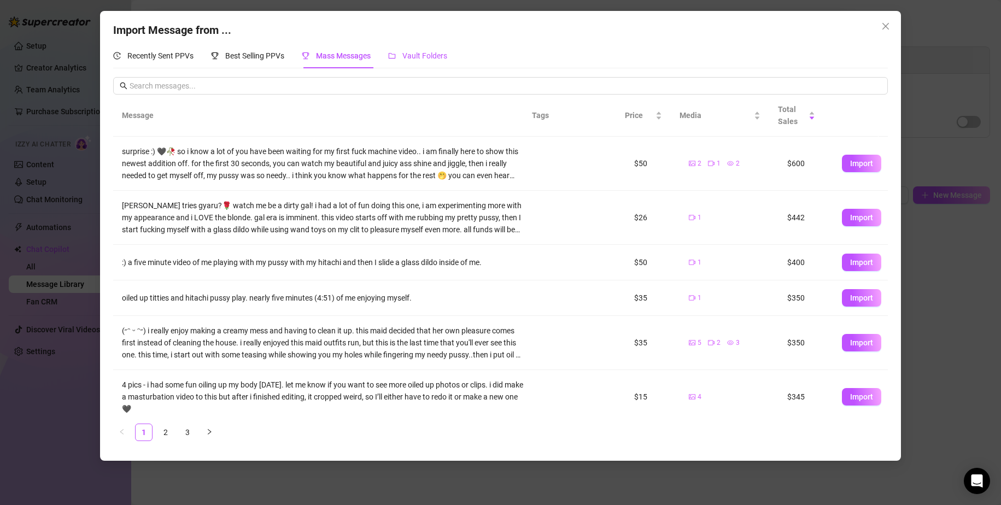
click at [420, 61] on div "Vault Folders" at bounding box center [417, 56] width 59 height 12
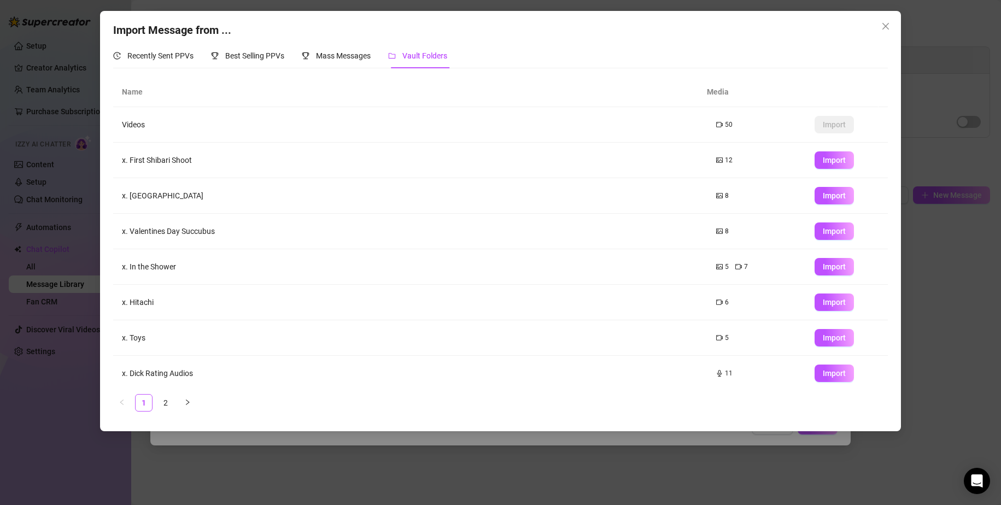
scroll to position [77, 0]
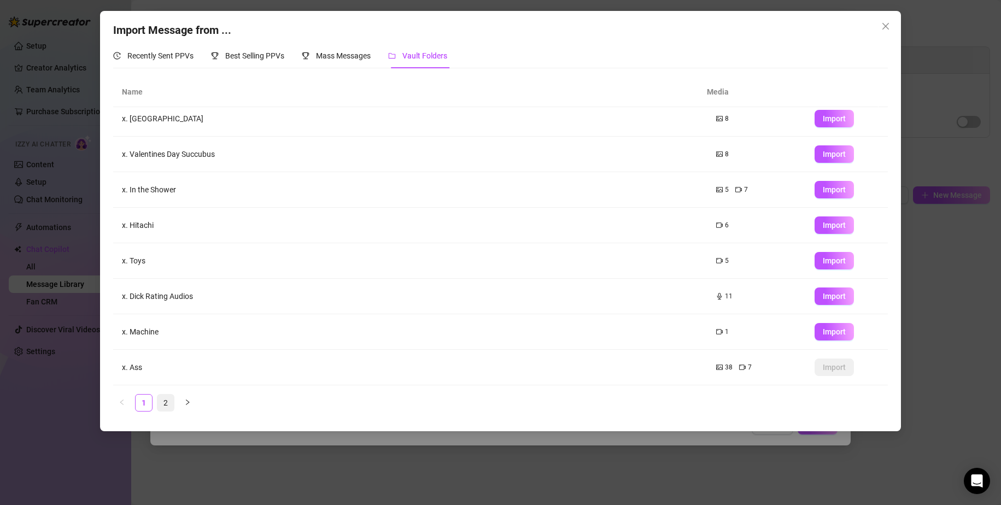
click at [169, 399] on link "2" at bounding box center [165, 403] width 16 height 16
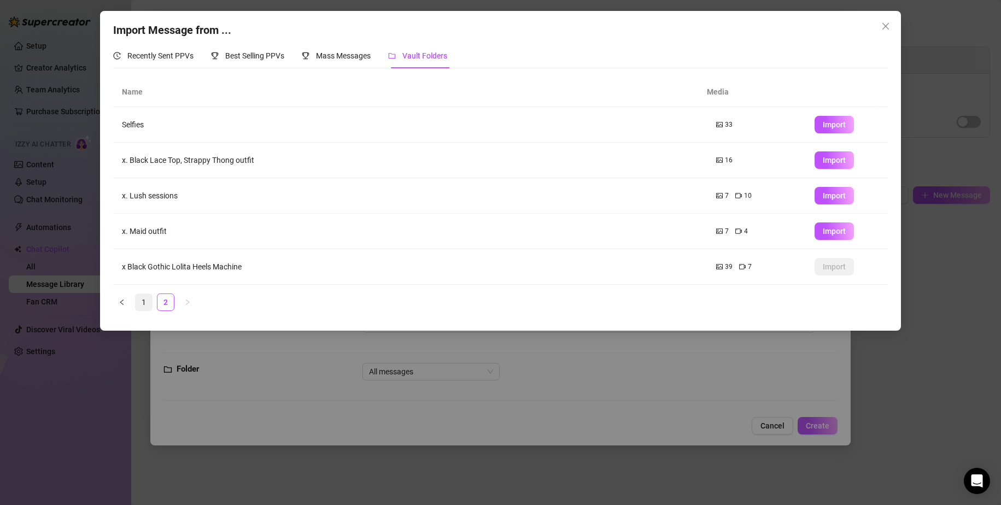
click at [147, 305] on link "1" at bounding box center [144, 302] width 16 height 16
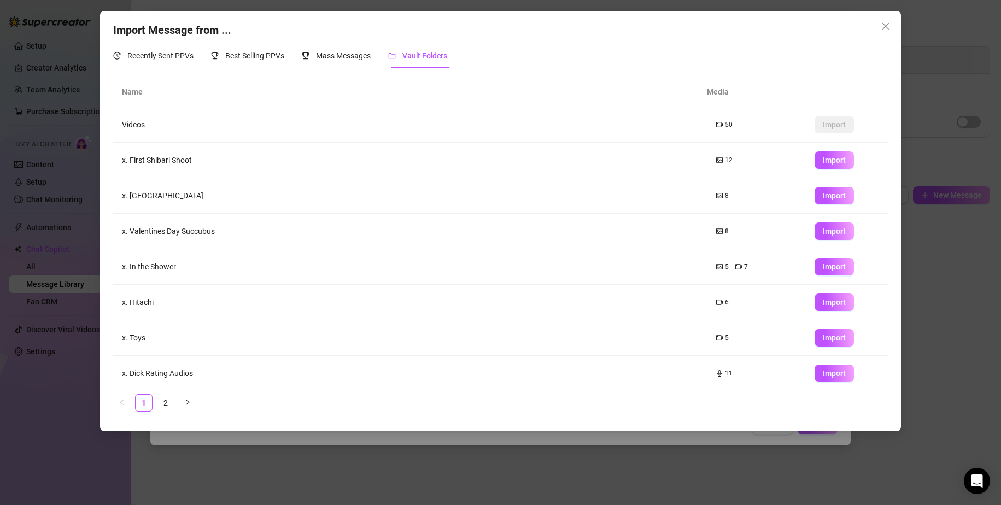
click at [725, 161] on span "12" at bounding box center [729, 160] width 8 height 10
click at [161, 157] on td "x. First Shibari Shoot" at bounding box center [410, 161] width 594 height 36
click at [824, 160] on span "Import" at bounding box center [834, 160] width 23 height 9
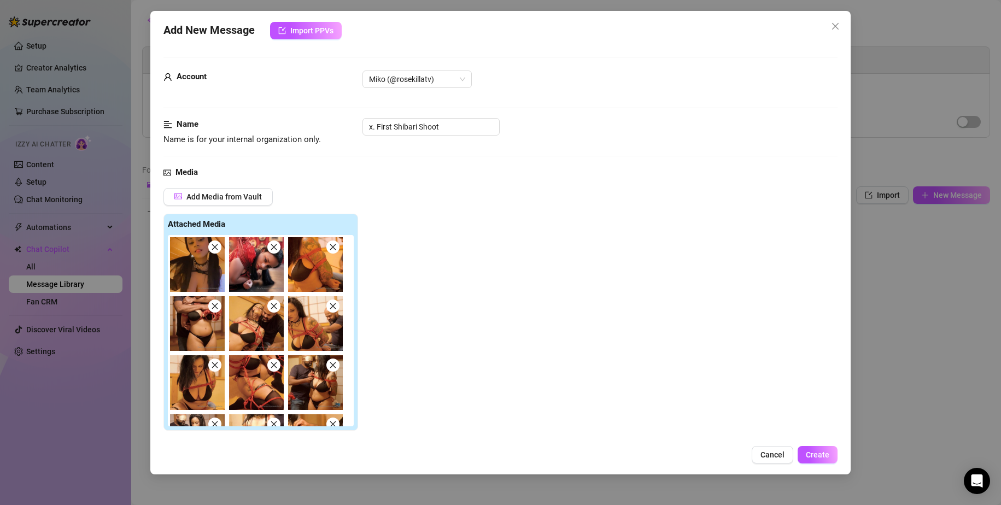
scroll to position [219, 0]
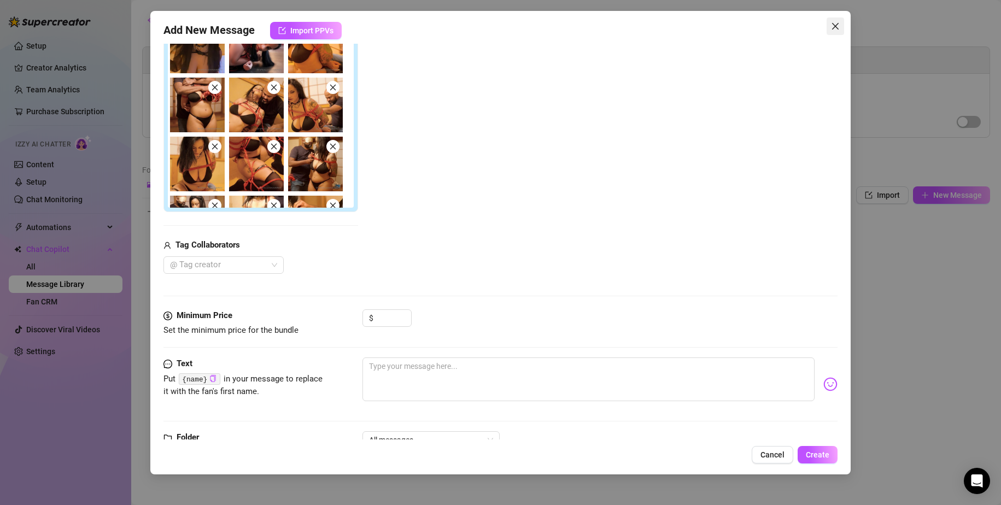
click at [831, 20] on button "Close" at bounding box center [835, 25] width 17 height 17
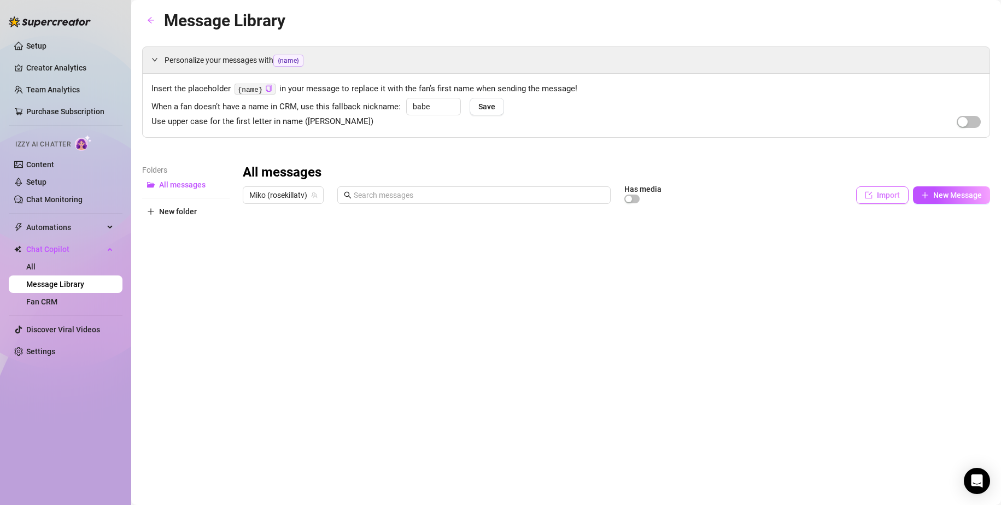
click at [883, 195] on span "Import" at bounding box center [888, 195] width 23 height 9
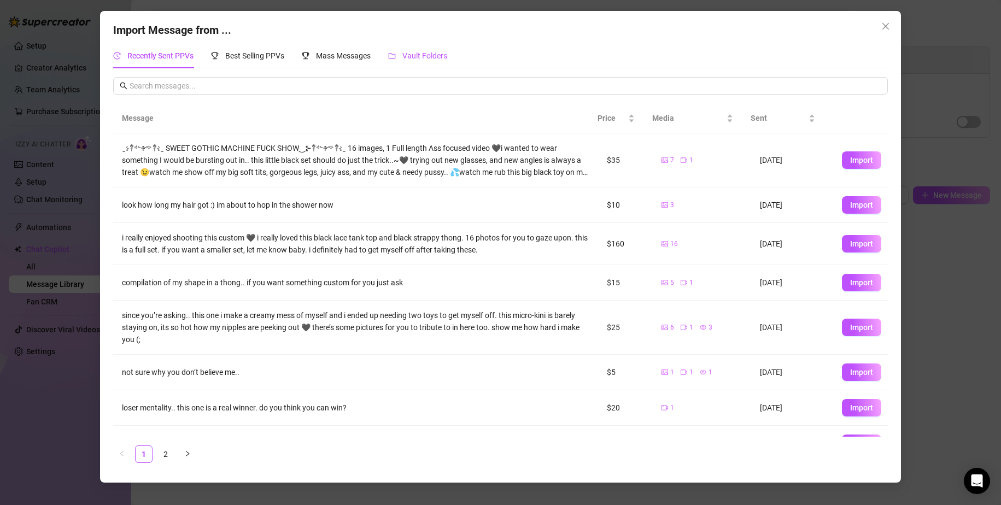
click at [417, 58] on span "Vault Folders" at bounding box center [424, 55] width 45 height 9
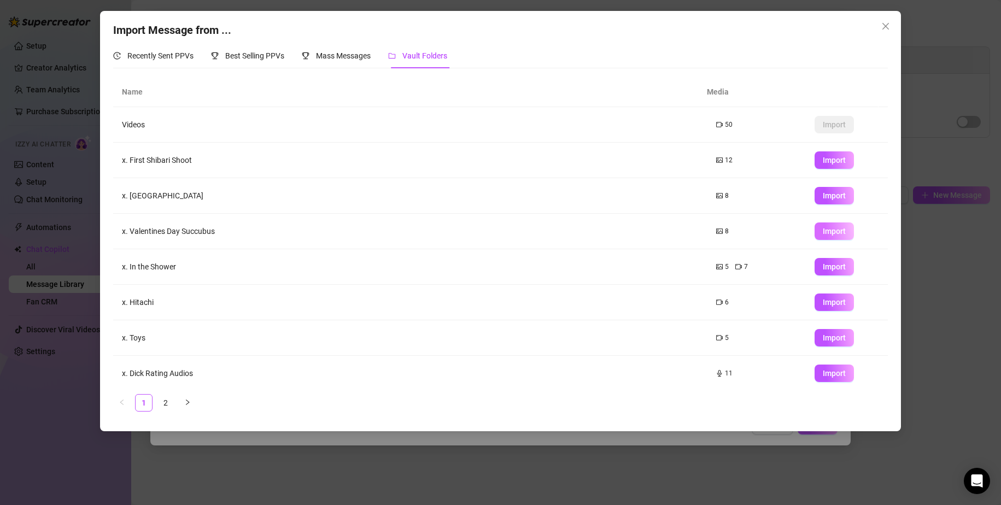
click at [823, 233] on span "Import" at bounding box center [834, 231] width 23 height 9
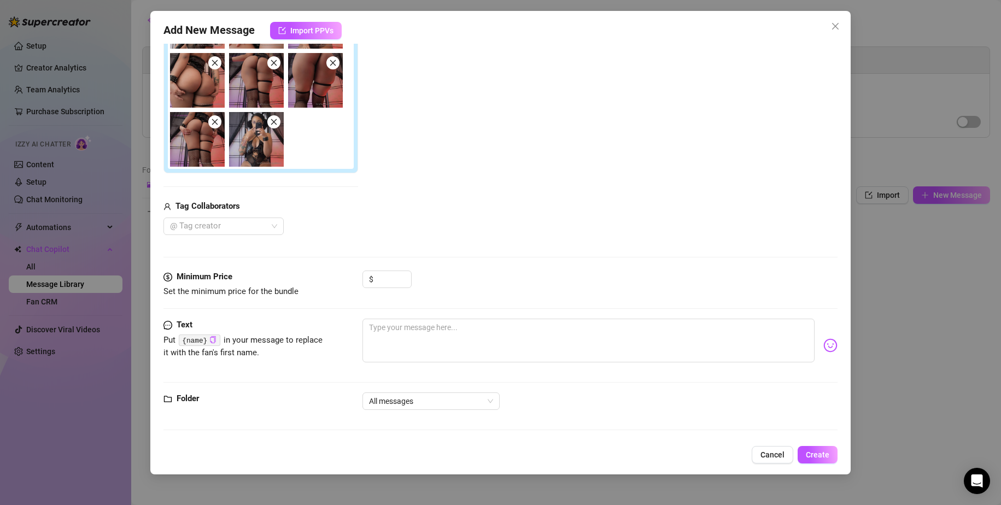
scroll to position [244, 0]
click at [382, 281] on input at bounding box center [394, 279] width 36 height 16
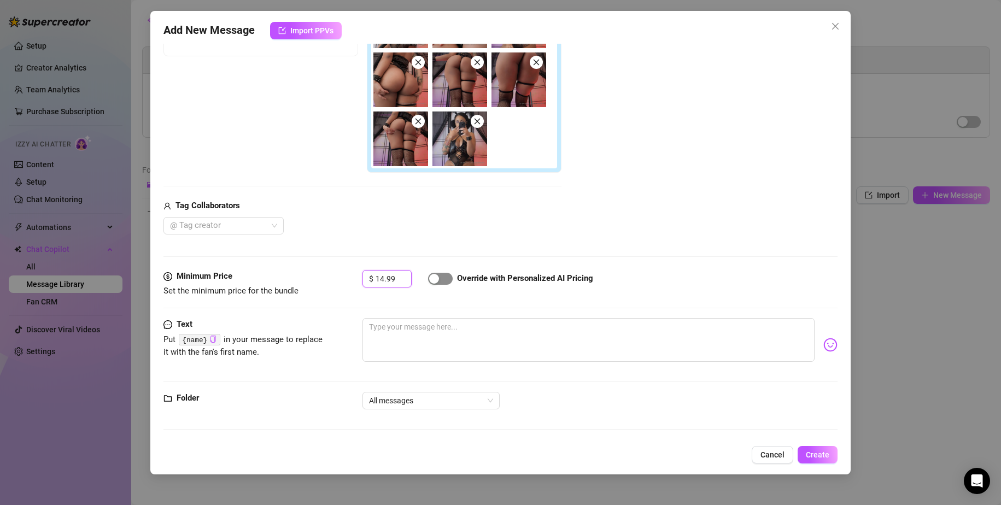
type input "14.99"
click at [447, 281] on span "button" at bounding box center [440, 279] width 25 height 12
click at [437, 329] on textarea at bounding box center [589, 340] width 453 height 44
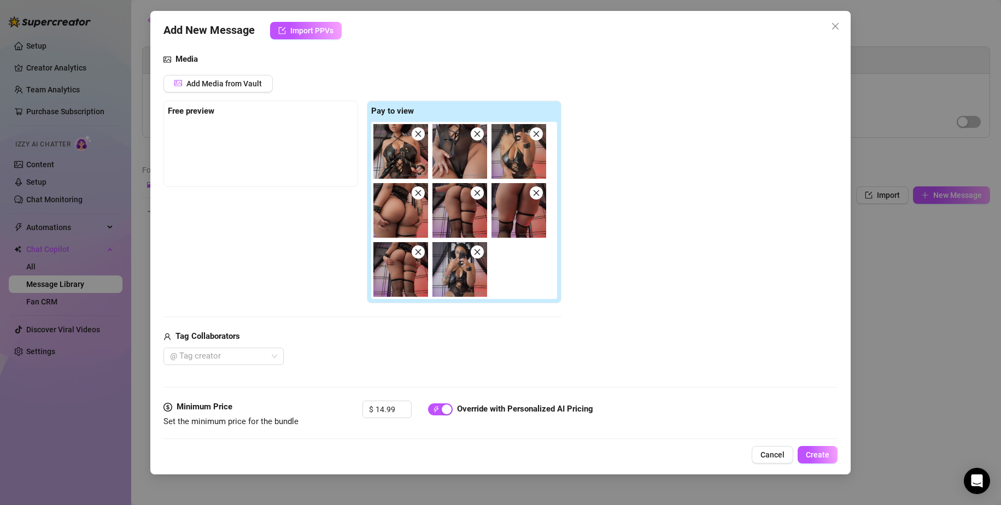
scroll to position [0, 0]
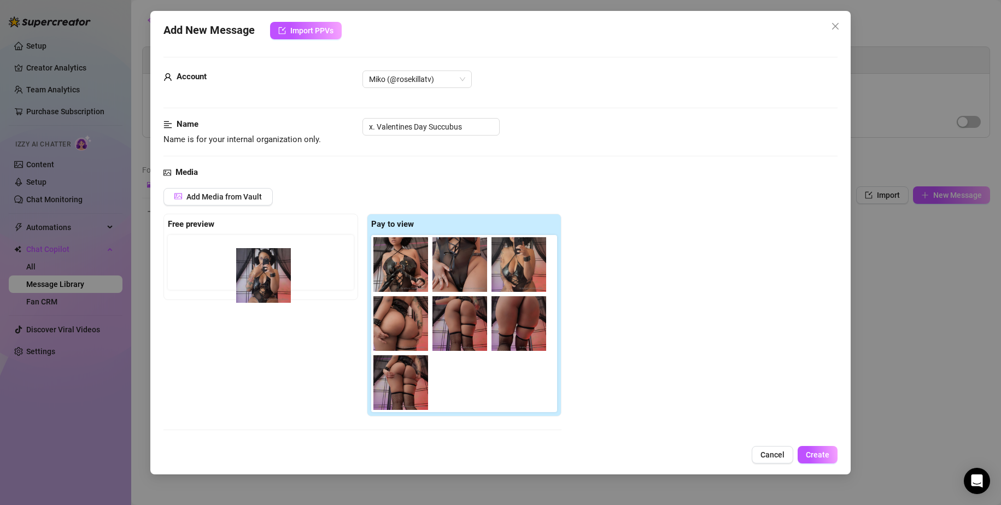
drag, startPoint x: 465, startPoint y: 389, endPoint x: 264, endPoint y: 280, distance: 229.3
click at [264, 280] on div "Free preview Pay to view" at bounding box center [363, 315] width 398 height 203
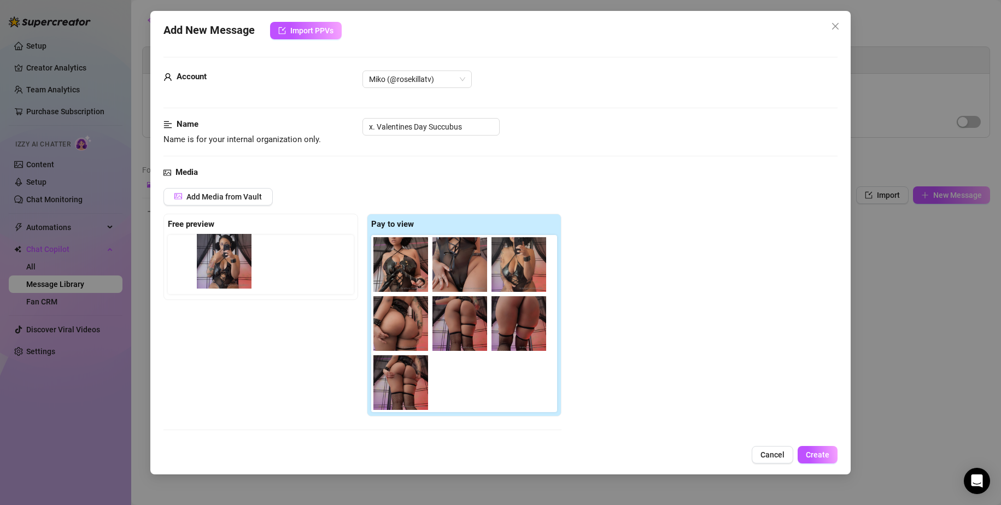
drag, startPoint x: 398, startPoint y: 366, endPoint x: 224, endPoint y: 273, distance: 196.7
click at [224, 273] on div "Free preview Pay to view" at bounding box center [363, 315] width 398 height 203
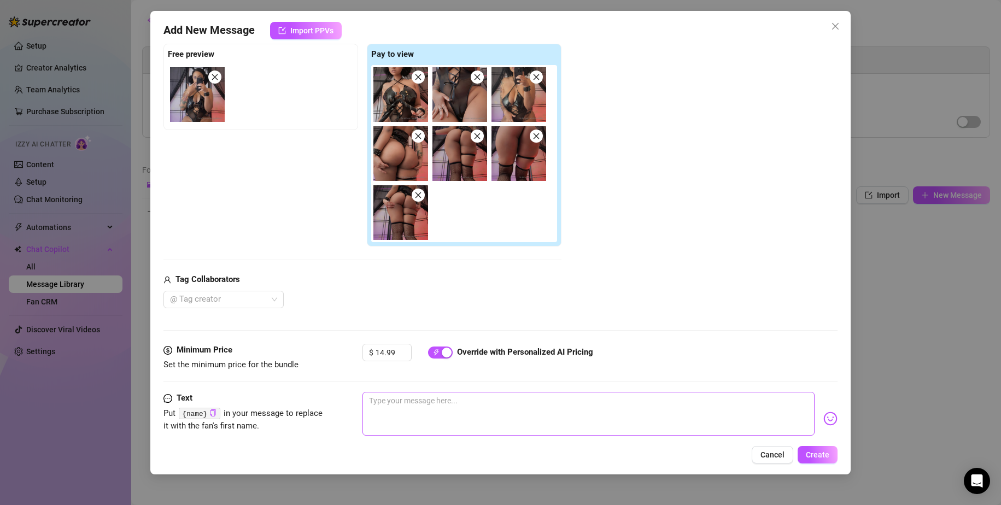
scroll to position [244, 0]
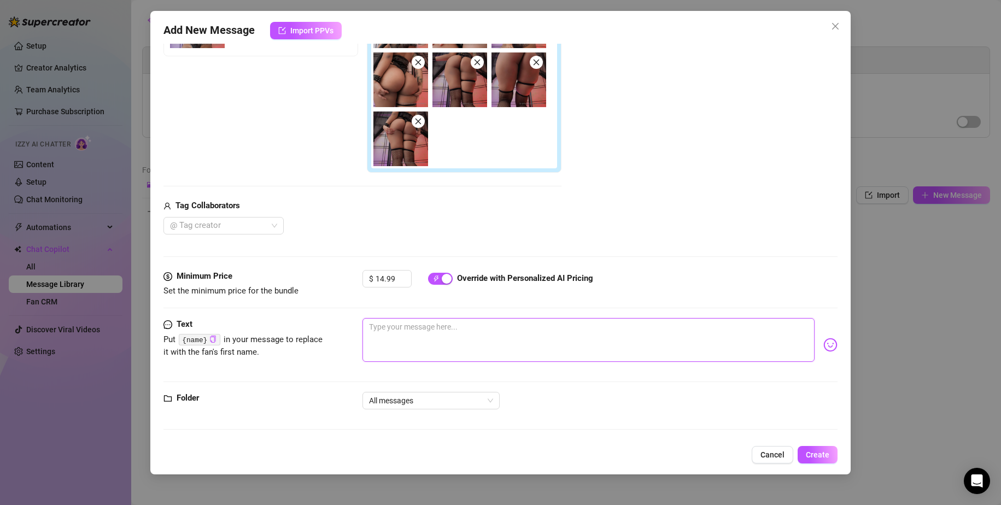
click at [616, 326] on textarea at bounding box center [589, 340] width 453 height 44
click at [425, 403] on span "All messages" at bounding box center [431, 401] width 124 height 16
click at [827, 457] on span "Create" at bounding box center [818, 455] width 24 height 9
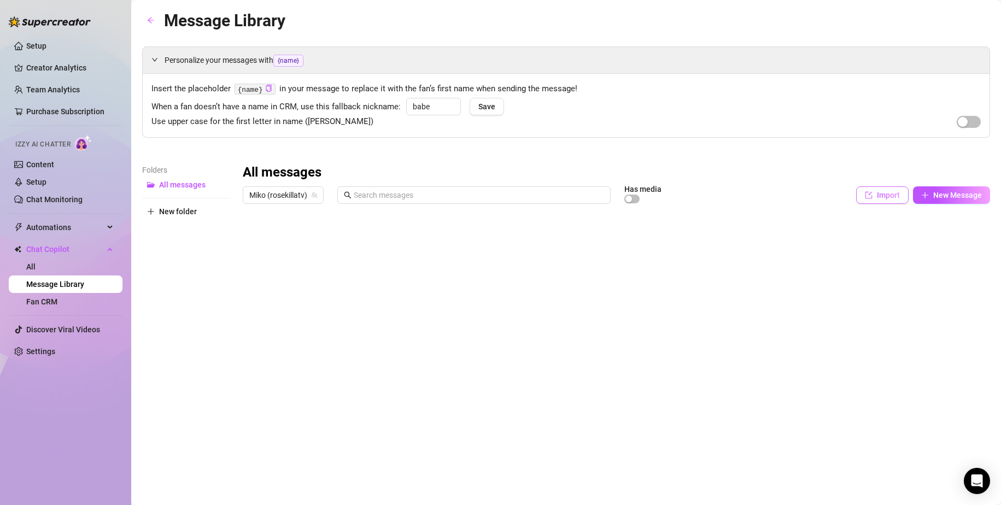
click at [888, 197] on span "Import" at bounding box center [888, 195] width 23 height 9
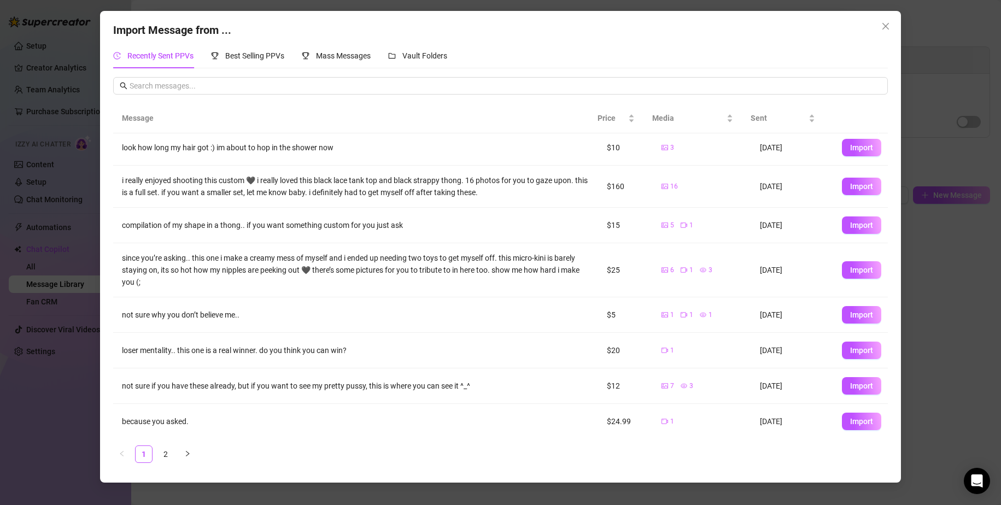
scroll to position [96, 0]
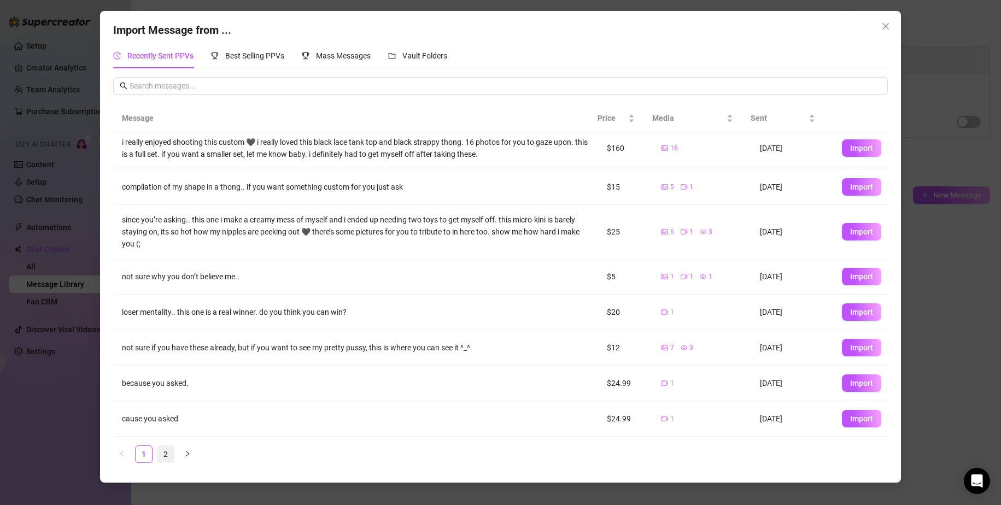
click at [166, 453] on link "2" at bounding box center [165, 454] width 16 height 16
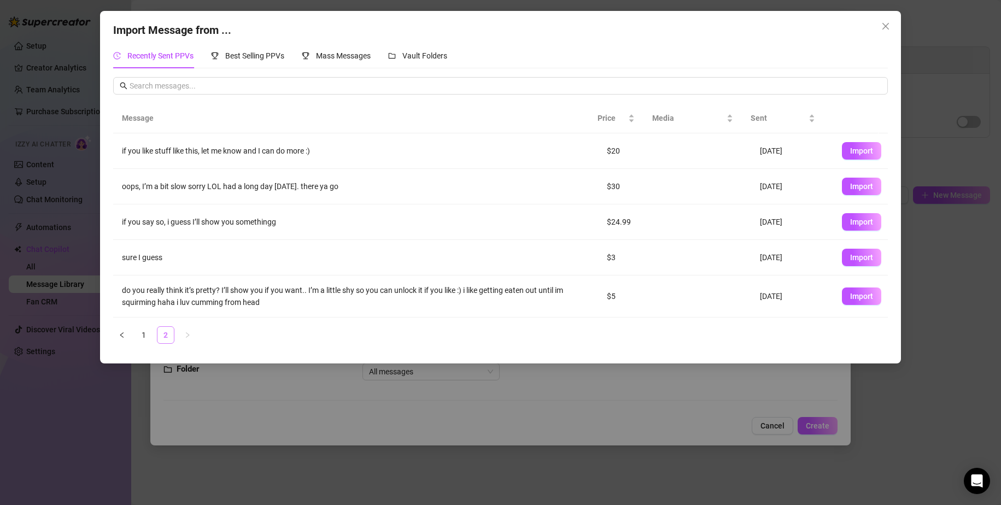
scroll to position [0, 0]
click at [316, 55] on div "Mass Messages" at bounding box center [336, 56] width 69 height 12
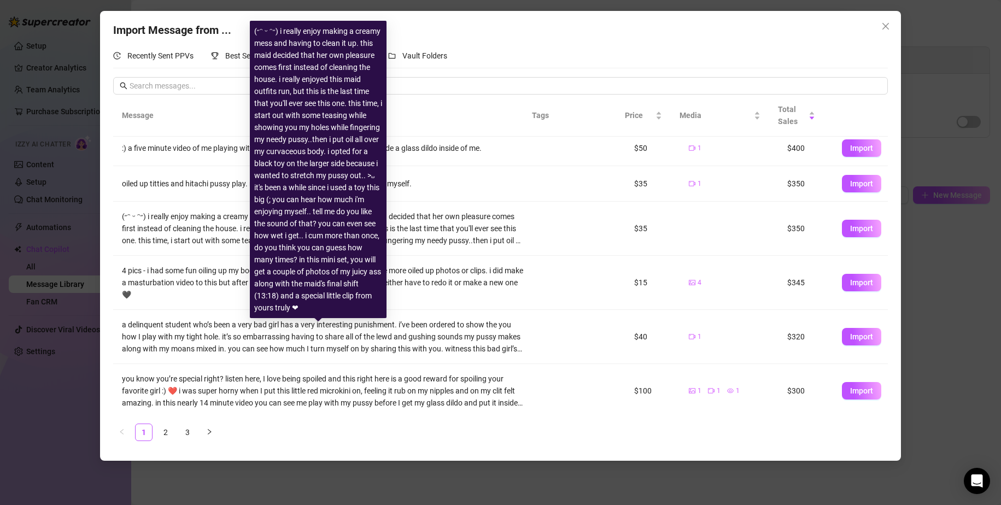
scroll to position [195, 0]
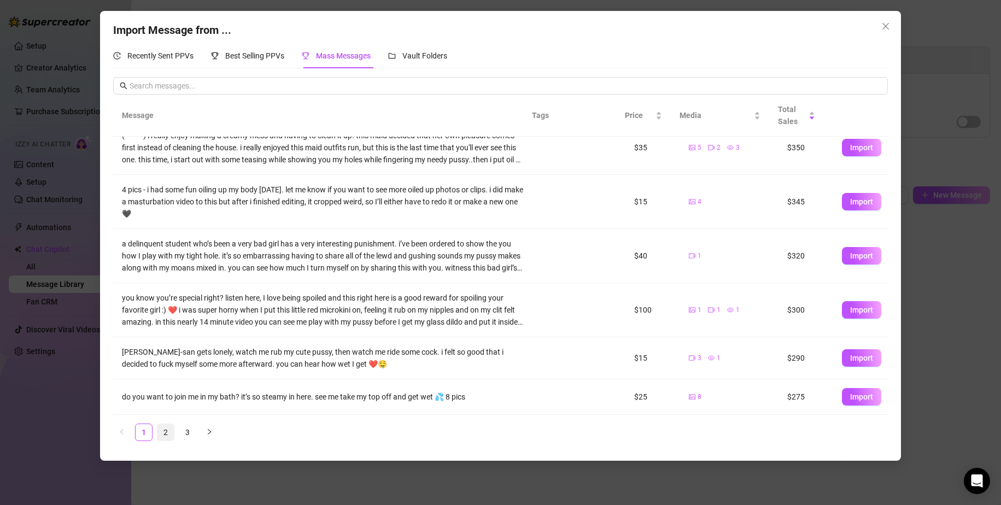
click at [161, 434] on link "2" at bounding box center [165, 432] width 16 height 16
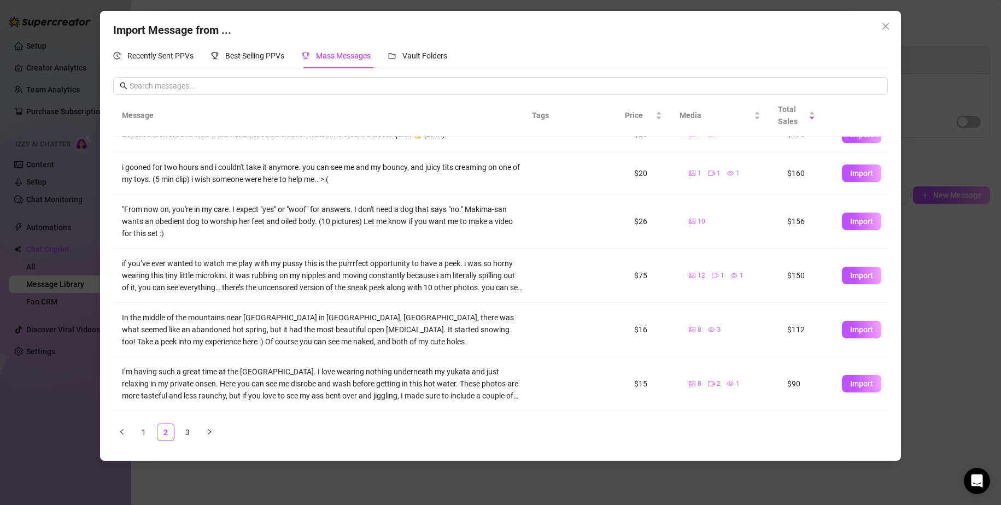
scroll to position [164, 0]
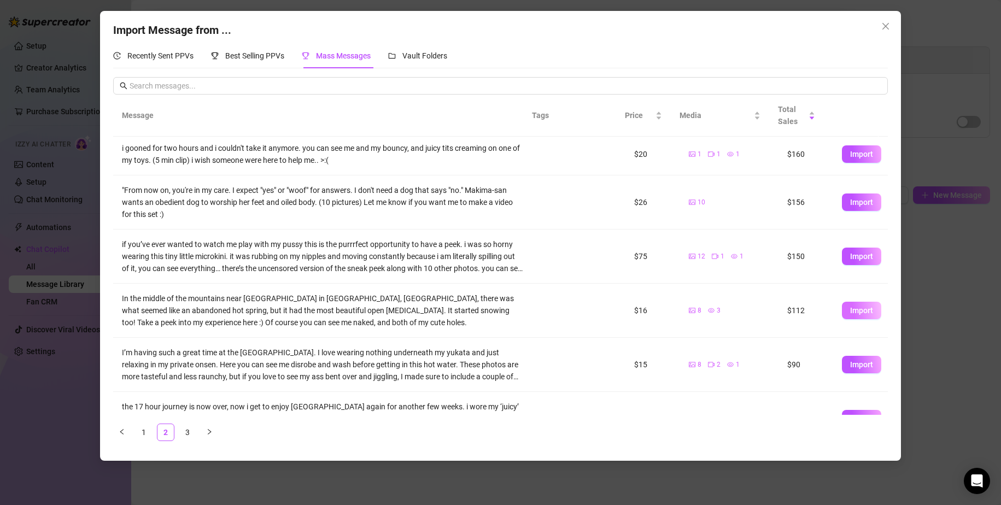
click at [853, 315] on span "Import" at bounding box center [861, 310] width 23 height 9
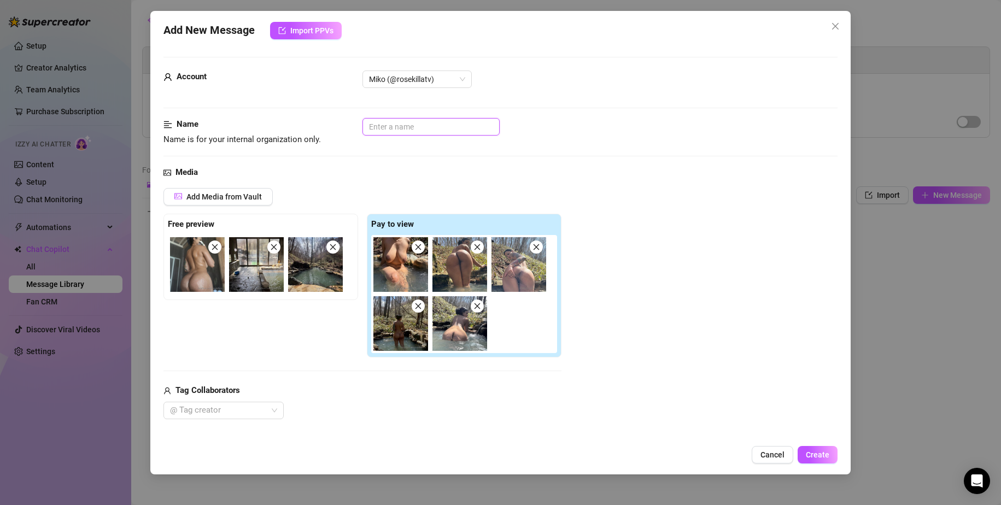
click at [454, 130] on input "text" at bounding box center [431, 126] width 137 height 17
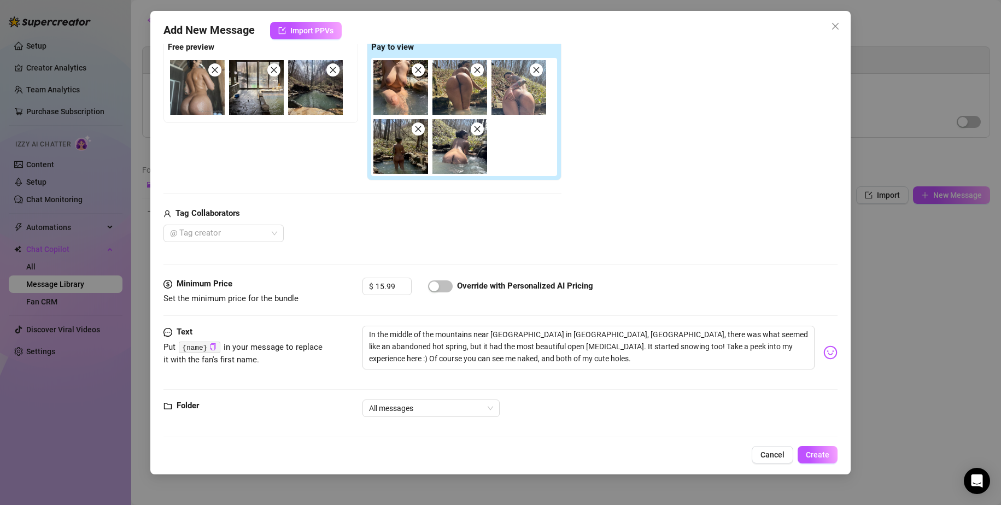
scroll to position [185, 0]
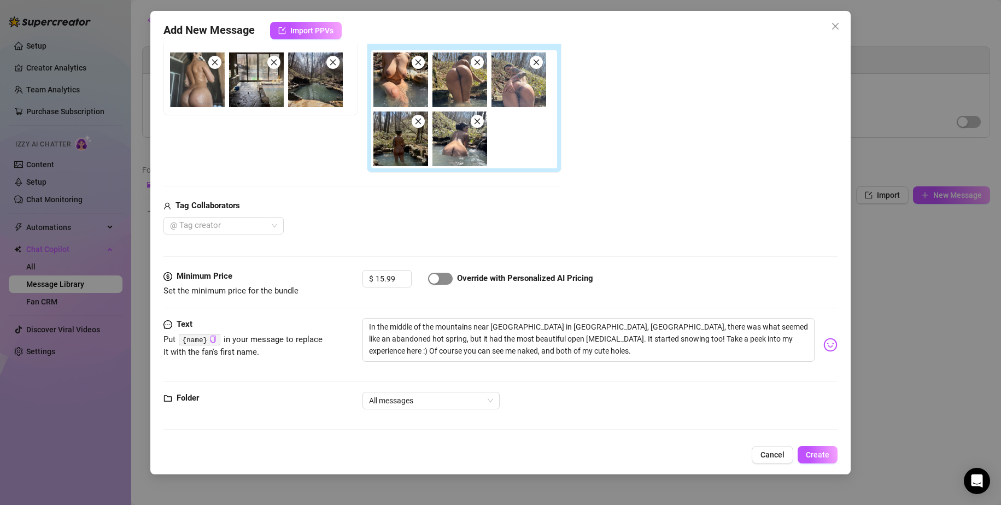
type input "Karuizawa Onsen"
click at [444, 281] on span "button" at bounding box center [440, 279] width 25 height 12
click at [444, 281] on div "button" at bounding box center [447, 279] width 10 height 10
click at [820, 458] on span "Create" at bounding box center [818, 455] width 24 height 9
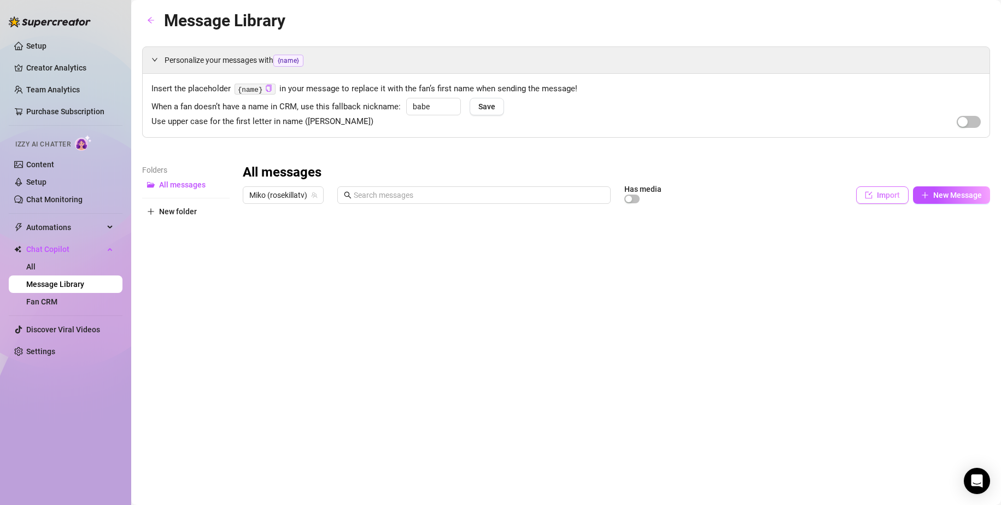
click at [891, 191] on span "Import" at bounding box center [888, 195] width 23 height 9
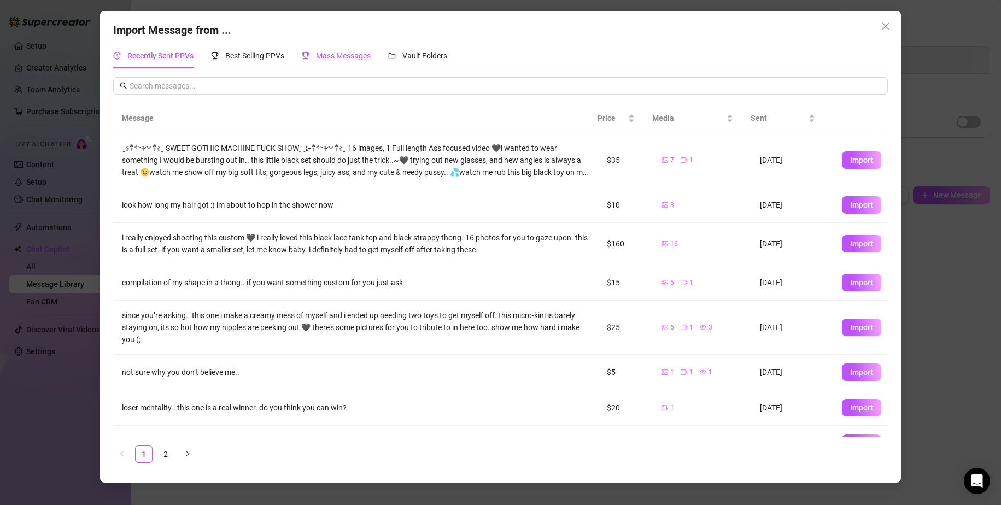
click at [360, 56] on span "Mass Messages" at bounding box center [343, 55] width 55 height 9
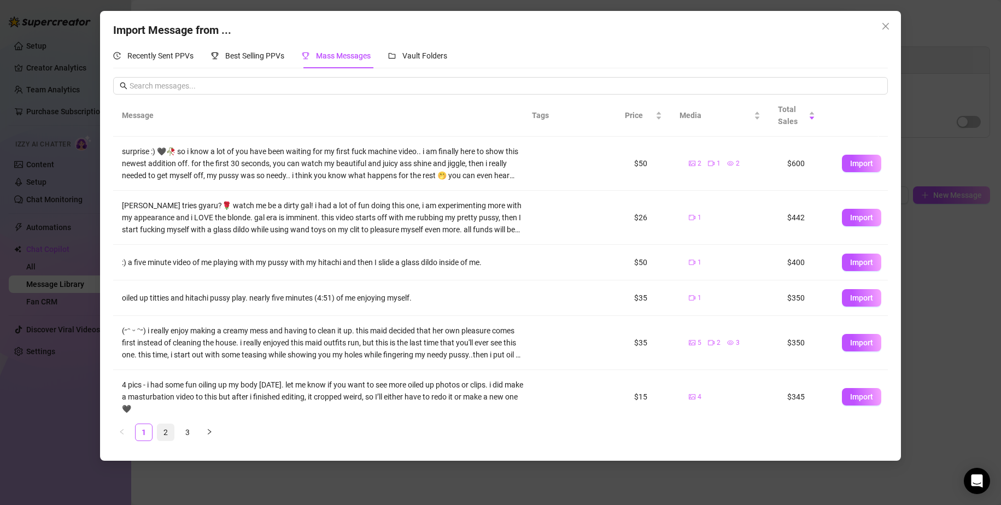
click at [168, 432] on link "2" at bounding box center [165, 432] width 16 height 16
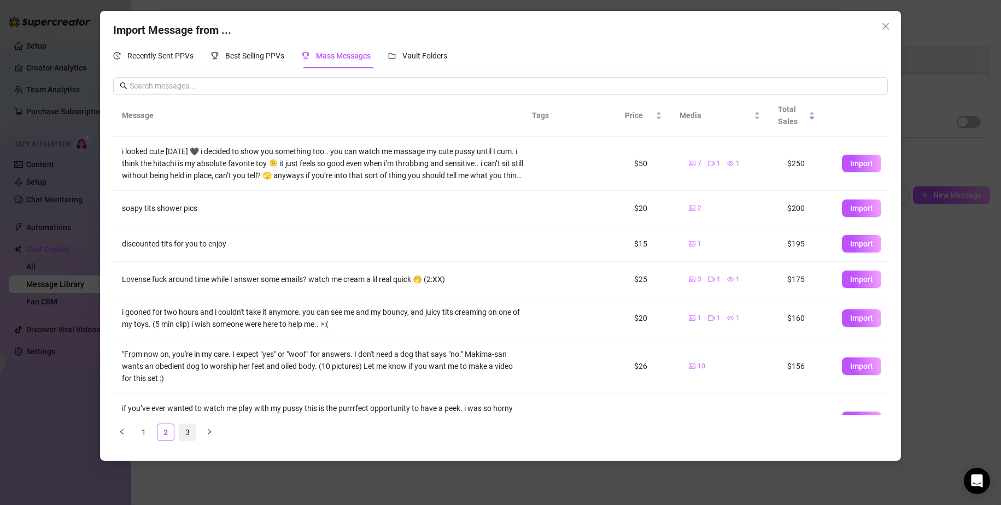
click at [185, 429] on link "3" at bounding box center [187, 432] width 16 height 16
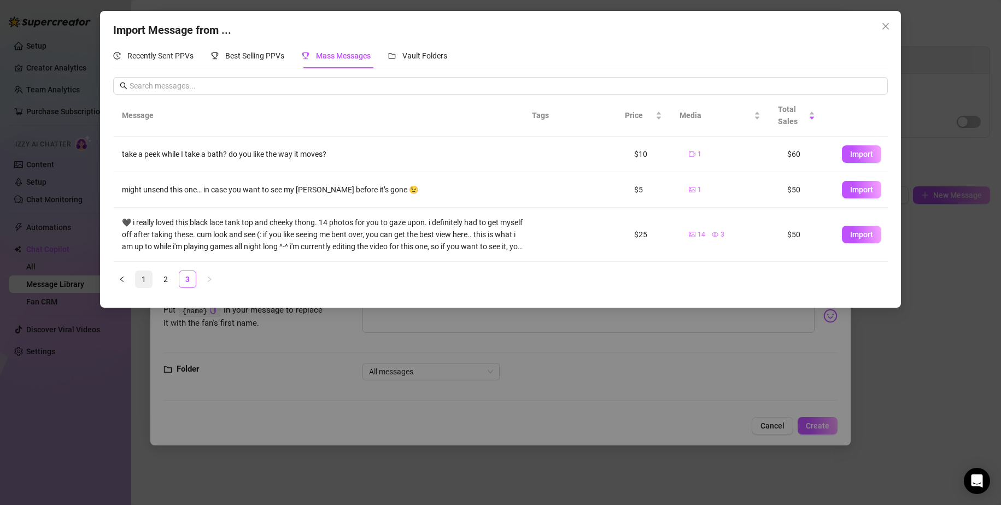
click at [144, 277] on link "1" at bounding box center [144, 279] width 16 height 16
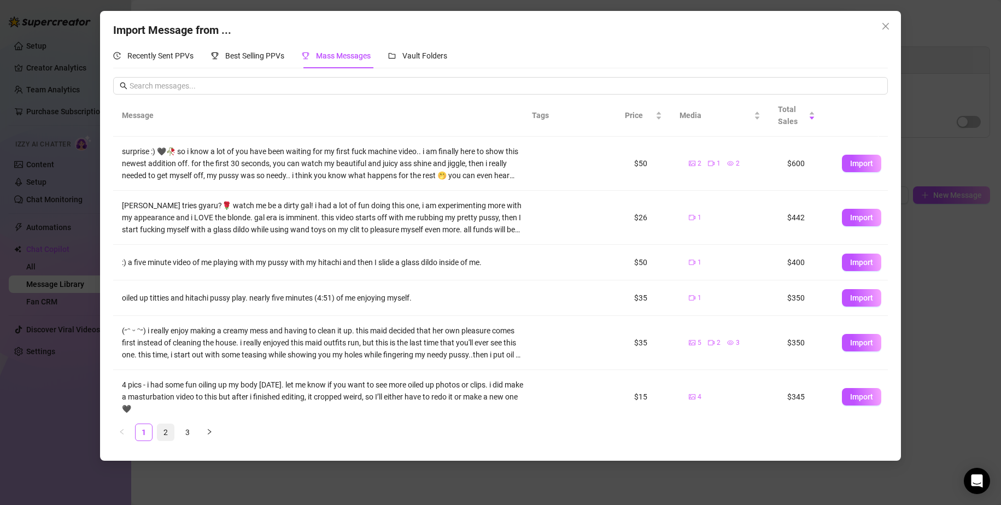
drag, startPoint x: 175, startPoint y: 432, endPoint x: 166, endPoint y: 435, distance: 9.2
click at [166, 435] on link "2" at bounding box center [165, 432] width 16 height 16
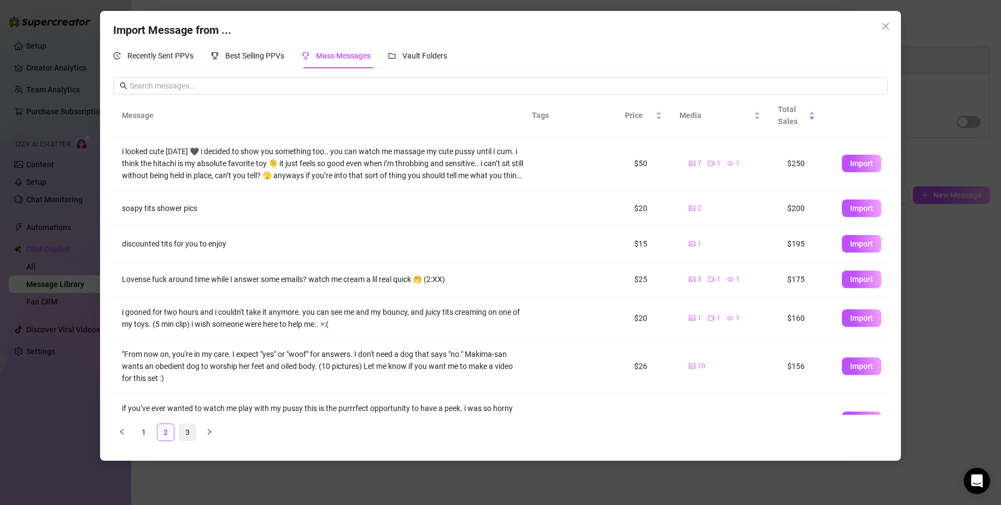
click at [187, 427] on link "3" at bounding box center [187, 432] width 16 height 16
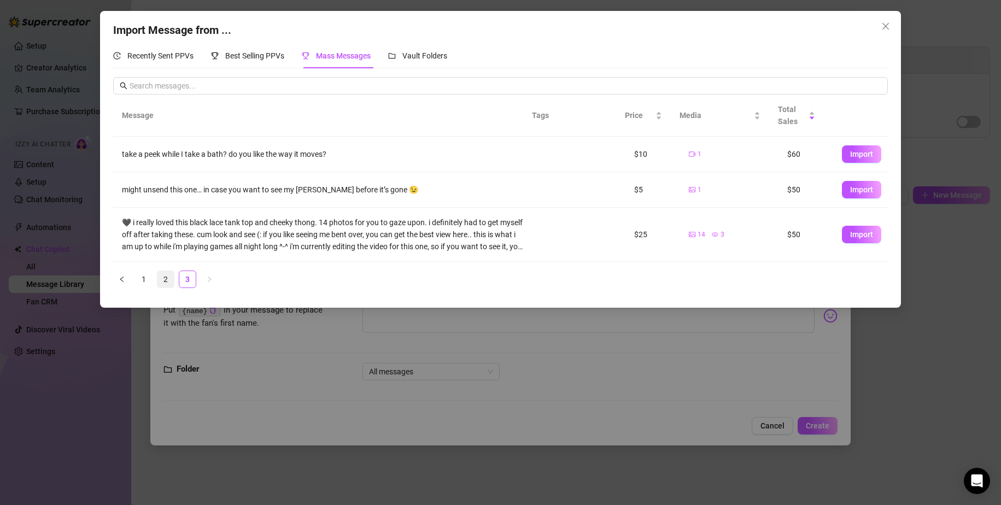
click at [165, 278] on link "2" at bounding box center [165, 279] width 16 height 16
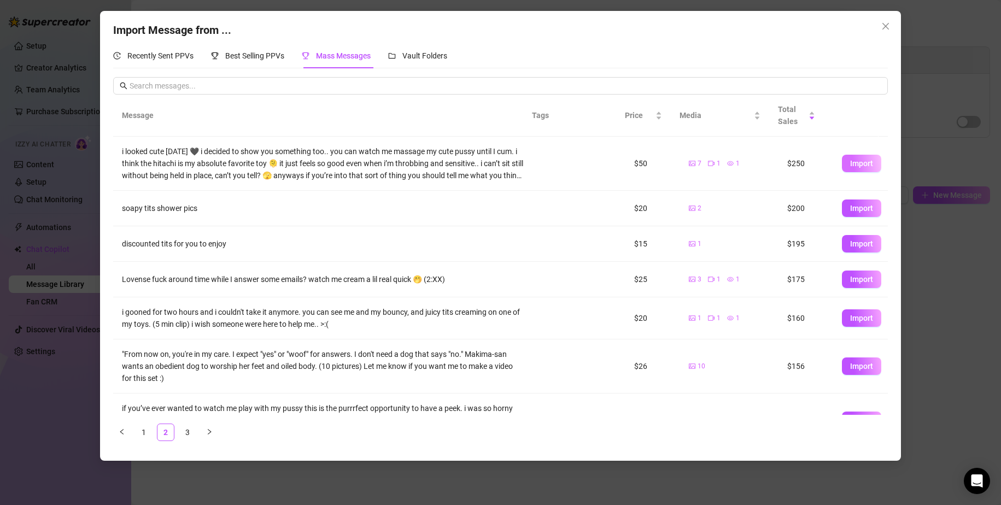
click at [865, 159] on button "Import" at bounding box center [861, 163] width 39 height 17
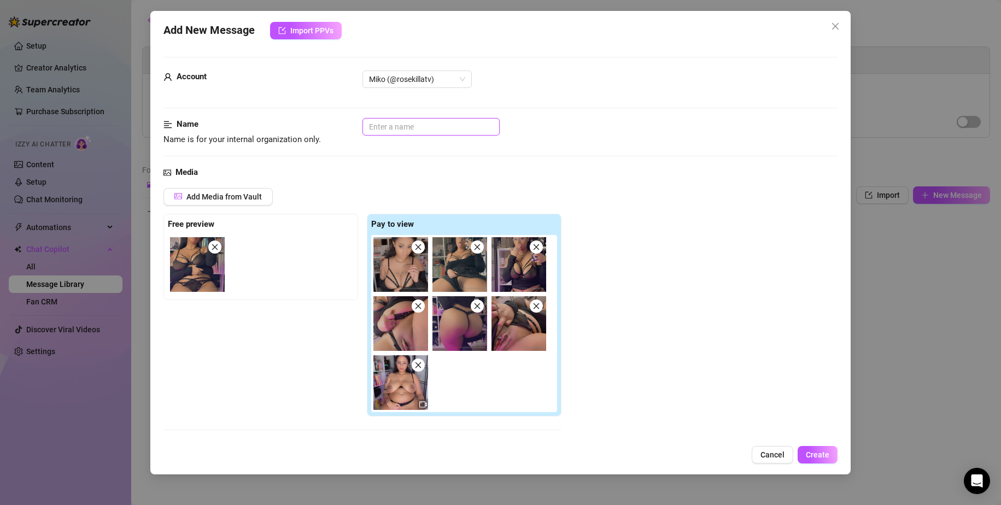
click at [381, 125] on input "text" at bounding box center [431, 126] width 137 height 17
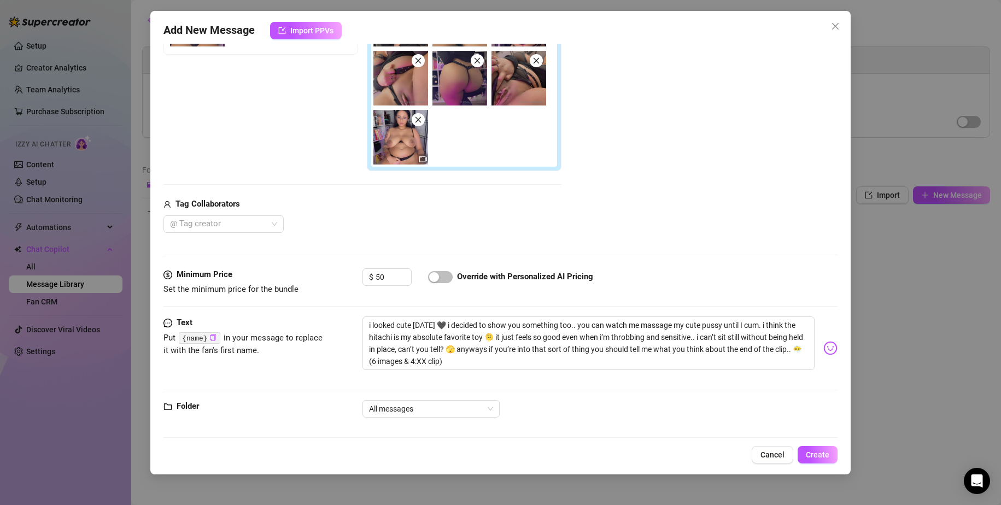
scroll to position [254, 0]
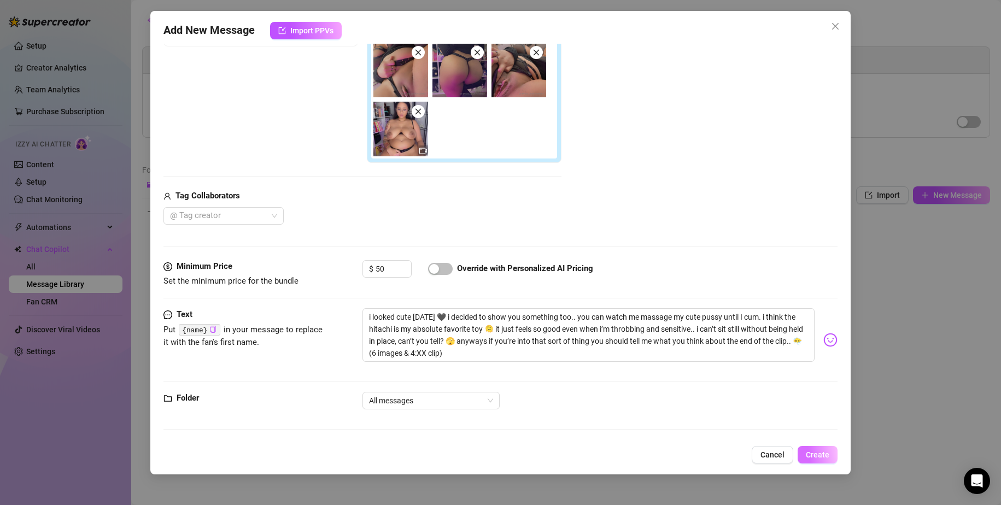
type input "Hitachi Black Strappy Set"
click at [825, 453] on span "Create" at bounding box center [818, 455] width 24 height 9
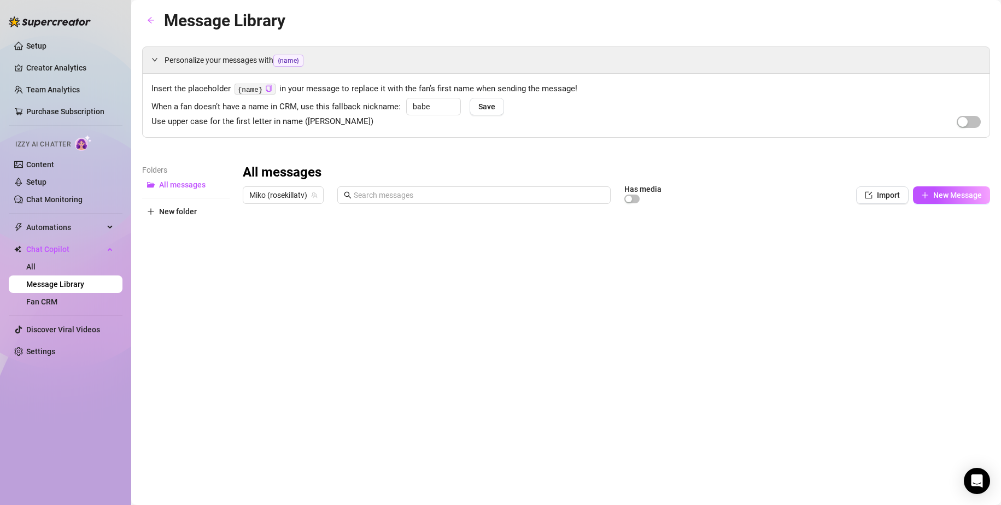
scroll to position [0, 0]
click at [429, 364] on div at bounding box center [617, 331] width 748 height 244
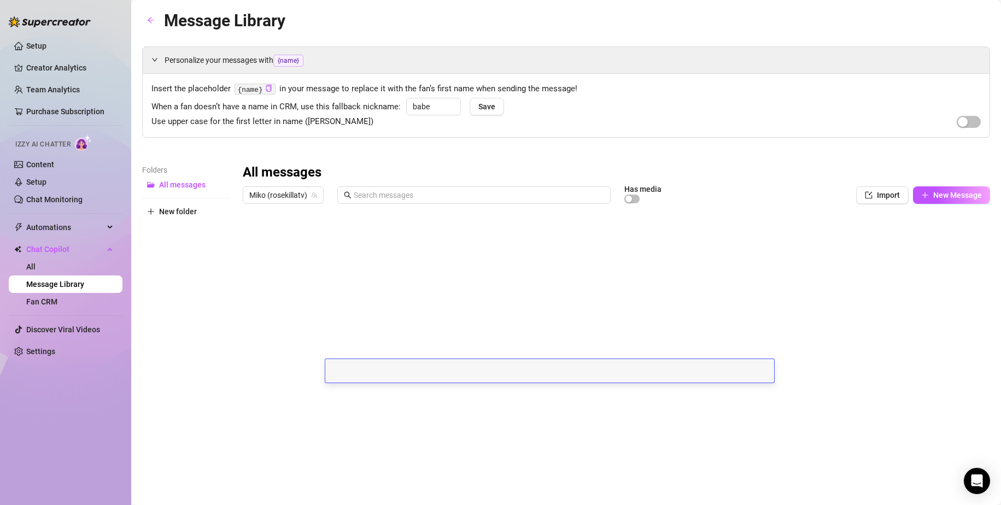
scroll to position [1, 0]
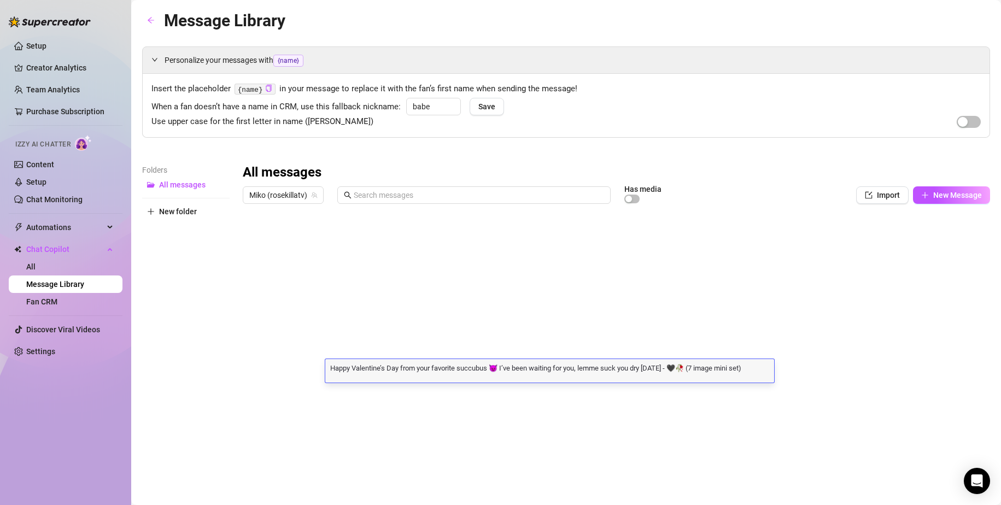
click at [393, 372] on textarea "Happy Valentine’s Day from your favorite succubus 😈 I’ve been waiting for you, …" at bounding box center [549, 368] width 449 height 10
click at [748, 372] on textarea "Happy Valentine’s Day from your favorite succubus 😈 I’ve been waiting for you, …" at bounding box center [549, 368] width 449 height 10
click at [200, 376] on div "Folders All messages New folder" at bounding box center [185, 308] width 87 height 289
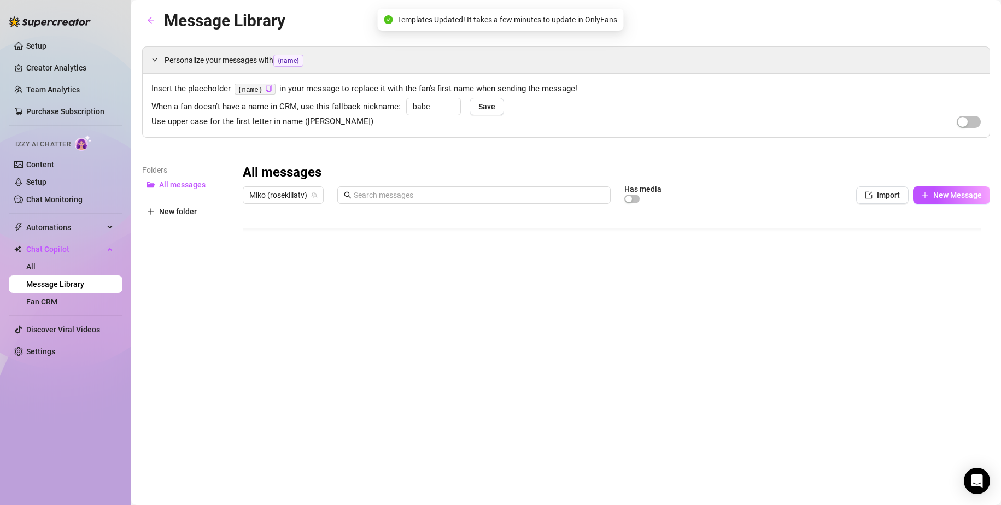
scroll to position [31, 0]
click at [862, 342] on div at bounding box center [617, 331] width 748 height 244
click at [838, 341] on div at bounding box center [617, 331] width 748 height 244
click at [847, 340] on div at bounding box center [617, 331] width 748 height 244
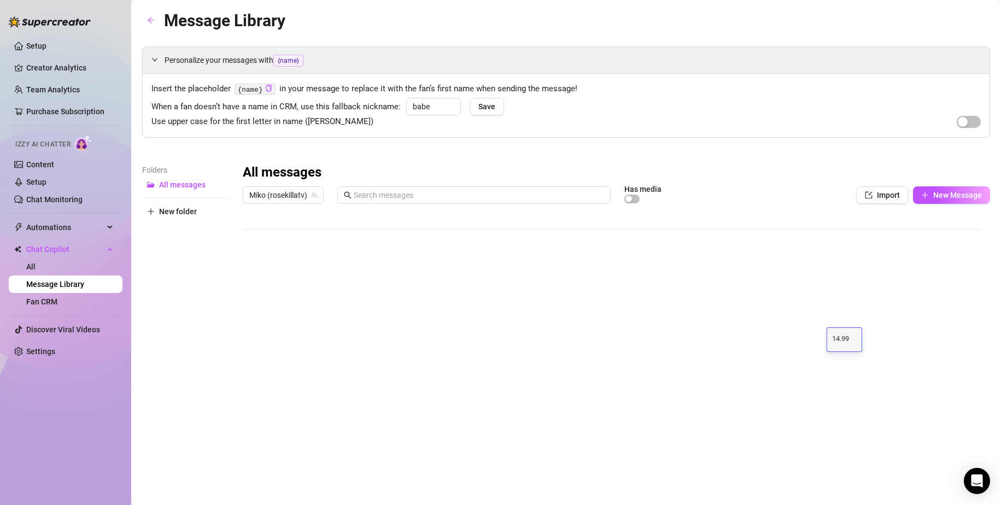
click at [847, 340] on textarea "14.99" at bounding box center [844, 340] width 25 height 10
type textarea "14.14"
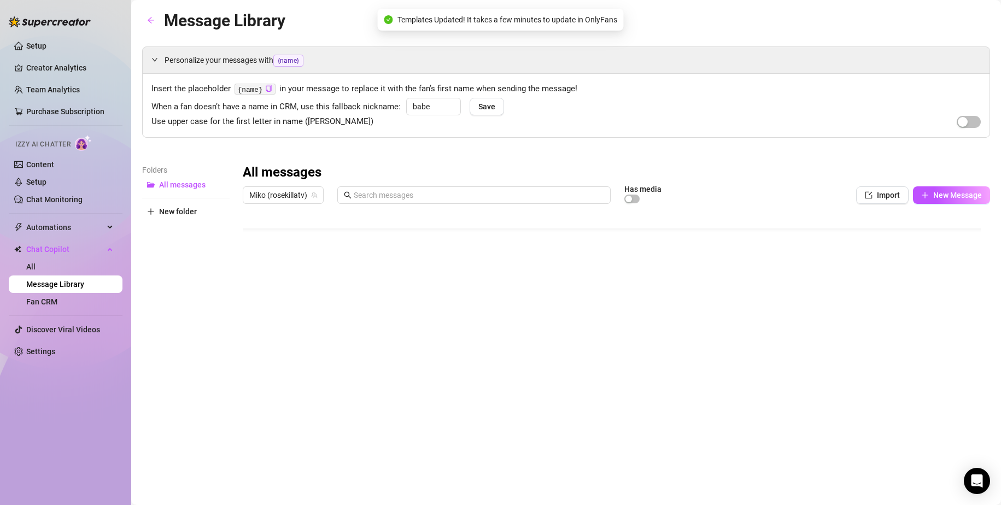
click at [791, 110] on div "When a fan doesn’t have a name in CRM, use this fallback nickname: babe Save" at bounding box center [566, 106] width 830 height 16
click at [430, 308] on div at bounding box center [617, 331] width 748 height 244
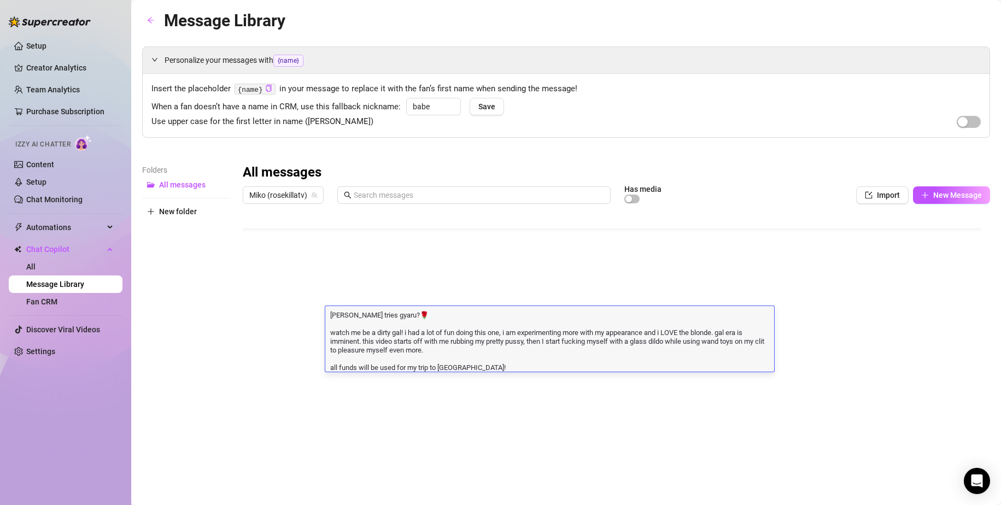
click at [430, 308] on div "[PERSON_NAME] tries gyaru?🌹 watch me be a dirty gal! i had a lot of fun doing t…" at bounding box center [549, 339] width 449 height 66
click at [345, 316] on textarea "[PERSON_NAME] tries gyaru?🌹 watch me be a dirty gal! i had a lot of fun doing t…" at bounding box center [549, 341] width 449 height 62
click at [339, 315] on textarea "[PERSON_NAME] tries gyaru?🌹 watch me be a dirty gal! i had a lot of fun doing t…" at bounding box center [549, 341] width 449 height 62
click at [337, 315] on textarea "[PERSON_NAME] tries gyaru?🌹 watch me be a dirty gal! i had a lot of fun doing t…" at bounding box center [549, 341] width 449 height 62
type textarea "[PERSON_NAME] tries gyaru?🌹 watch me be a dirty gal! i had a lot of fun doing t…"
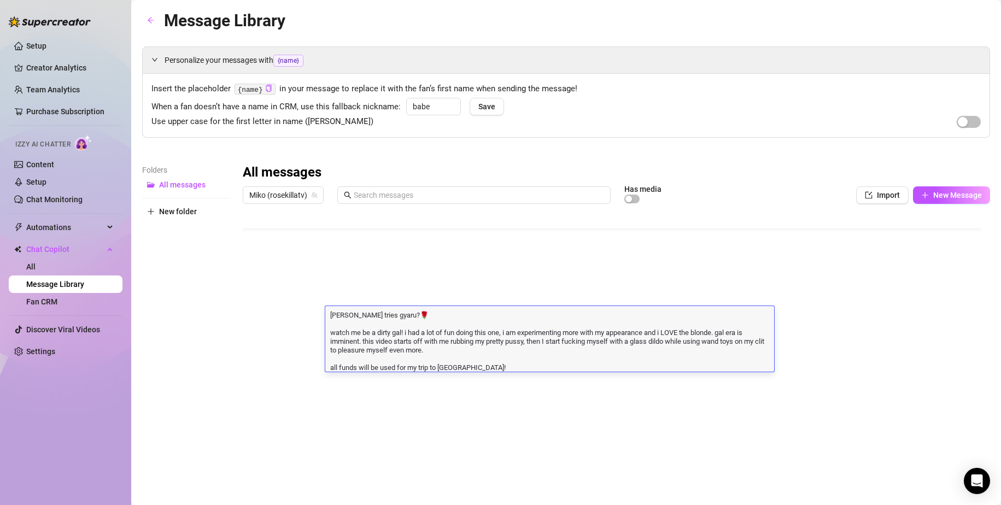
click at [570, 336] on textarea "[PERSON_NAME] tries gyaru?🌹 watch me be a dirty gal! i had a lot of fun doing t…" at bounding box center [549, 341] width 449 height 62
drag, startPoint x: 481, startPoint y: 361, endPoint x: 447, endPoint y: 360, distance: 33.9
click at [447, 360] on textarea "[PERSON_NAME] tries gyaru?🌹 watch me be a dirty gal! i had a lot of fun doing t…" at bounding box center [549, 341] width 449 height 62
drag, startPoint x: 465, startPoint y: 368, endPoint x: 326, endPoint y: 369, distance: 138.9
click at [326, 369] on textarea "[PERSON_NAME] tries gyaru?🌹 watch me be a dirty gal! i had a lot of fun doing t…" at bounding box center [549, 341] width 449 height 62
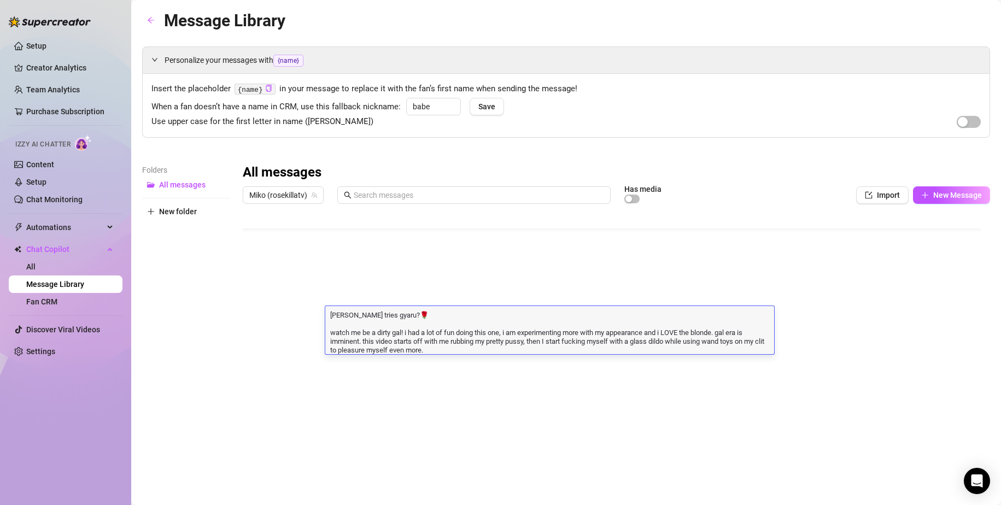
type textarea "[PERSON_NAME] tries gyaru?🌹 watch me be a dirty gal! i had a lot of fun doing t…"
drag, startPoint x: 421, startPoint y: 323, endPoint x: 324, endPoint y: 316, distance: 96.5
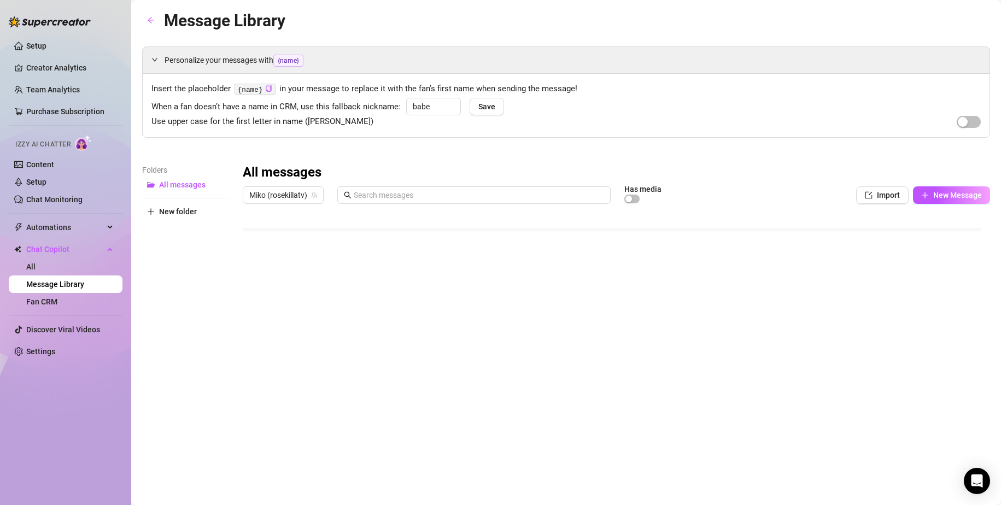
click at [771, 138] on div "Personalize your messages with {name} Insert the placeholder {name} in your mes…" at bounding box center [566, 249] width 848 height 406
click at [445, 318] on div at bounding box center [617, 331] width 748 height 244
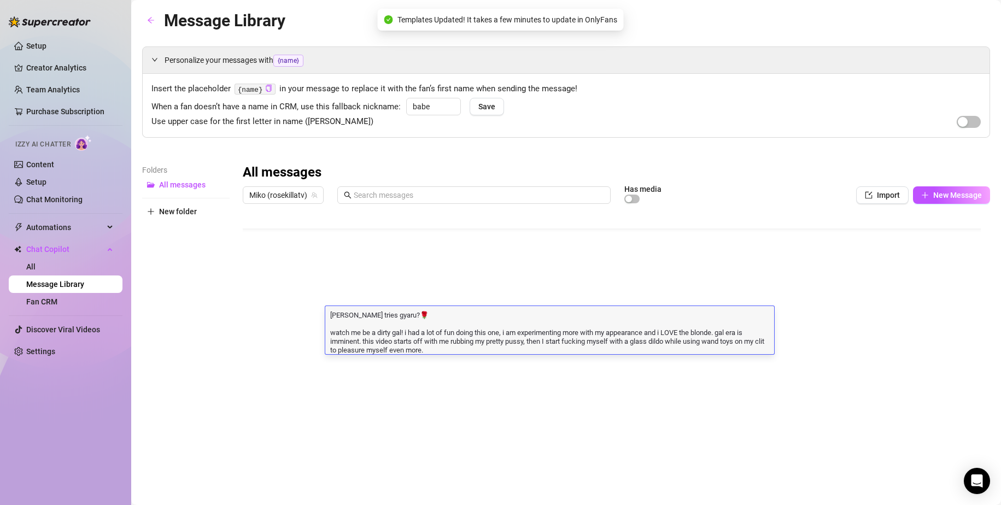
click at [445, 318] on textarea "[PERSON_NAME] tries gyaru?🌹 watch me be a dirty gal! i had a lot of fun doing t…" at bounding box center [549, 332] width 449 height 45
click at [349, 318] on textarea "[PERSON_NAME] tries gyaru?🌹 watch me be a dirty gal! i had a lot of fun doing t…" at bounding box center [549, 332] width 449 height 45
click at [338, 322] on textarea "[PERSON_NAME] tries gyaru?🌹 watch me be a dirty gal! i had a lot of fun doing t…" at bounding box center [549, 332] width 449 height 45
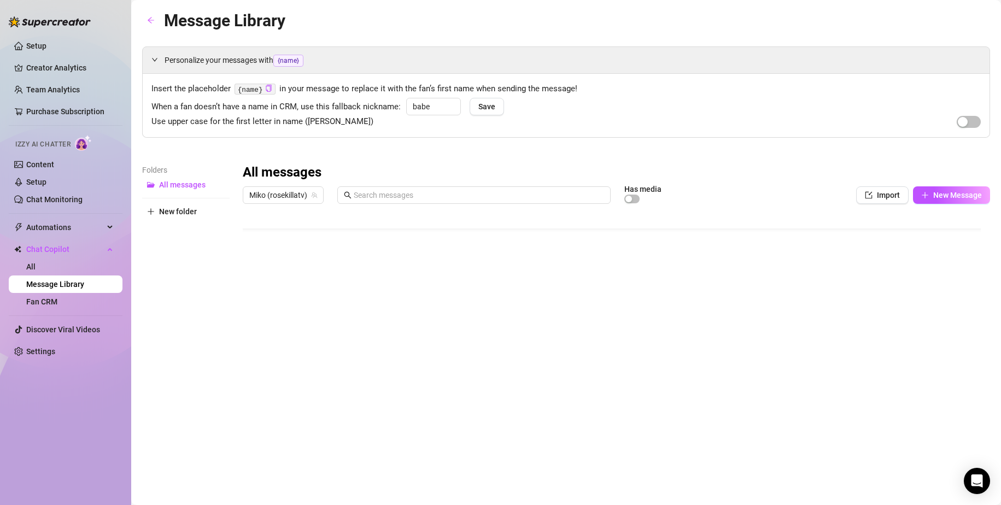
click at [737, 100] on div "When a fan doesn’t have a name in CRM, use this fallback nickname: babe Save" at bounding box center [566, 106] width 830 height 16
click at [62, 67] on link "Creator Analytics" at bounding box center [69, 67] width 87 height 17
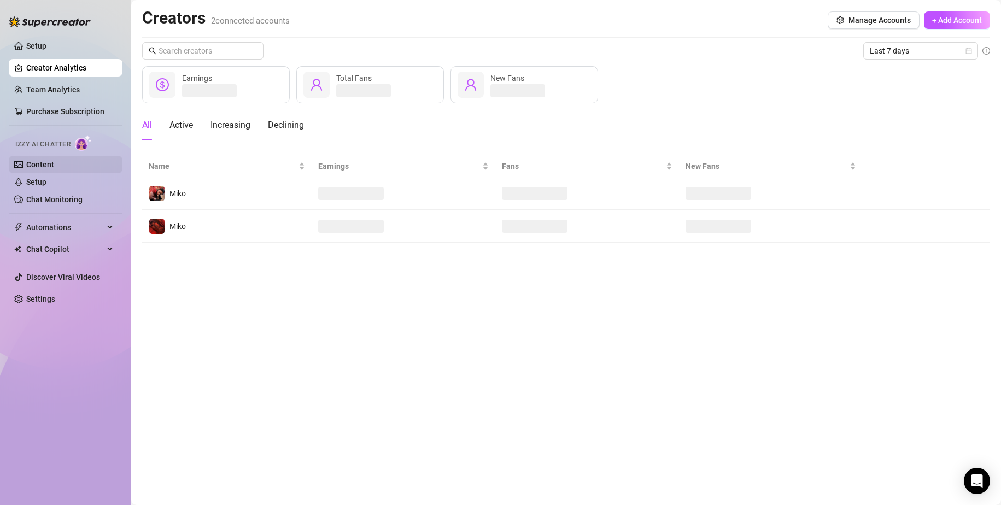
click at [34, 160] on link "Content" at bounding box center [40, 164] width 28 height 9
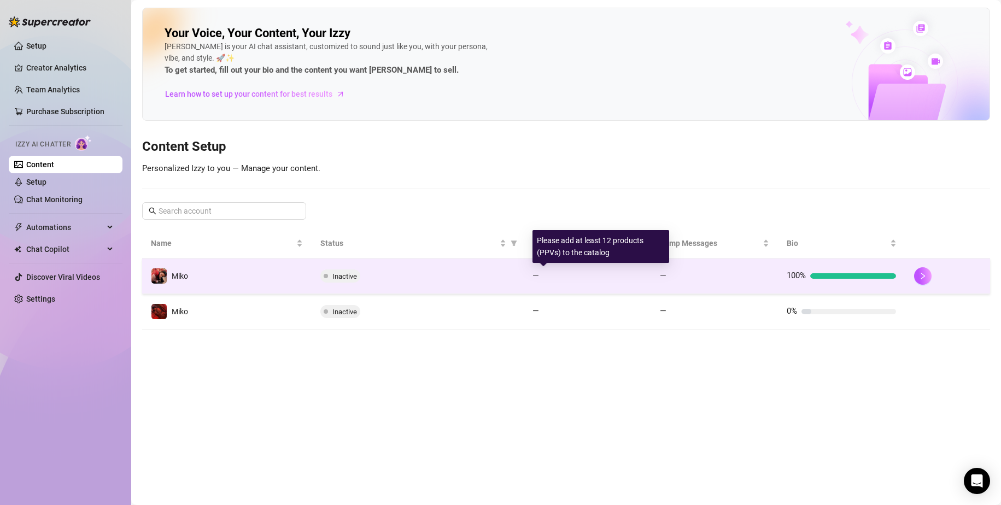
click at [540, 275] on div "—" at bounding box center [587, 276] width 109 height 13
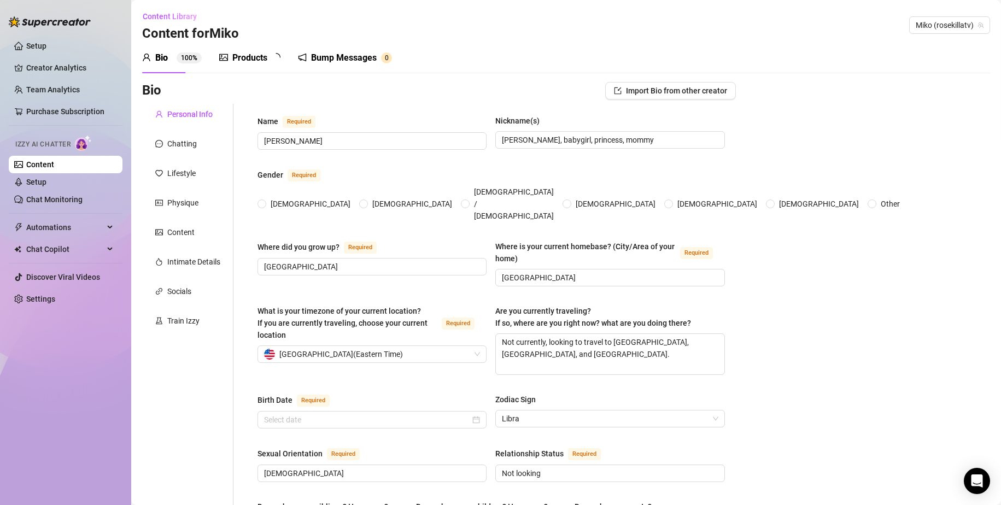
radio input "true"
type input "[DATE]"
click at [247, 60] on div "Products" at bounding box center [249, 57] width 35 height 13
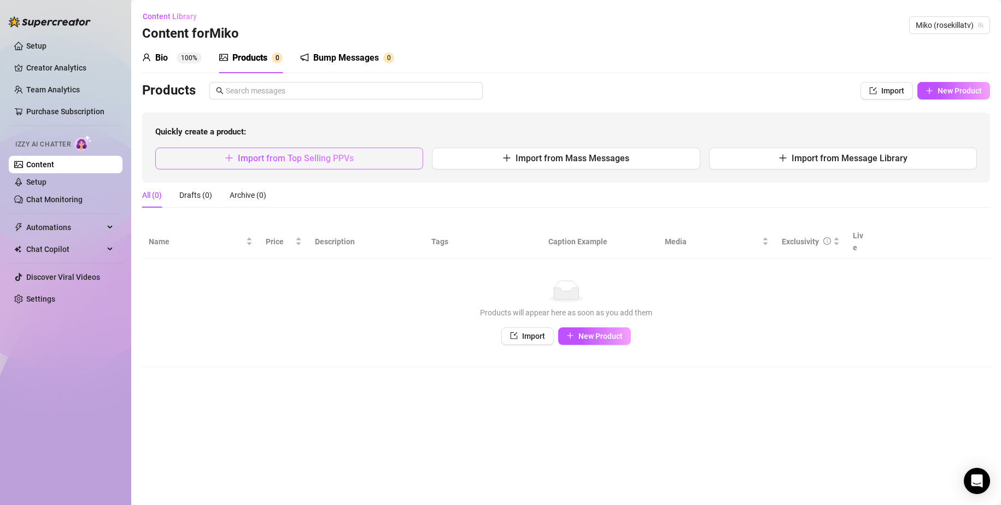
click at [337, 152] on button "Import from Top Selling PPVs" at bounding box center [289, 159] width 268 height 22
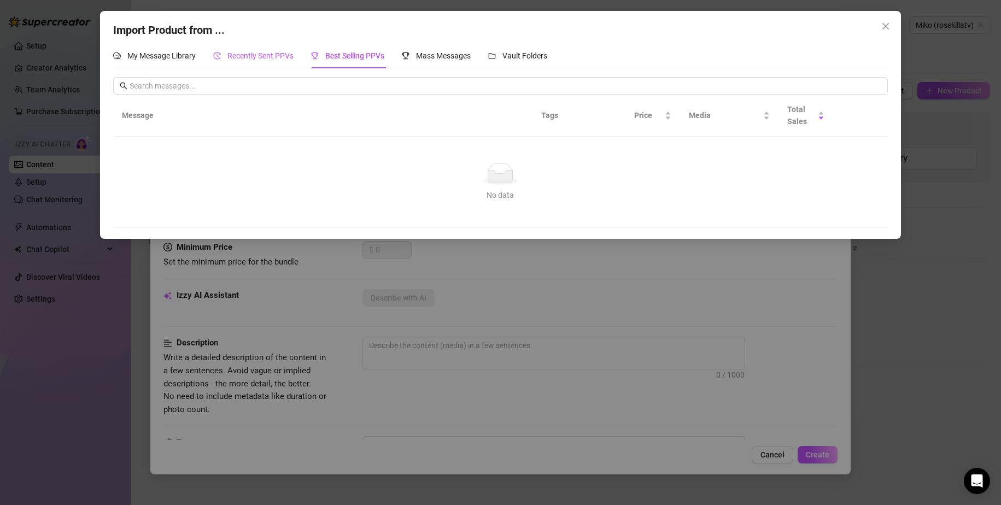
click at [285, 55] on span "Recently Sent PPVs" at bounding box center [260, 55] width 66 height 9
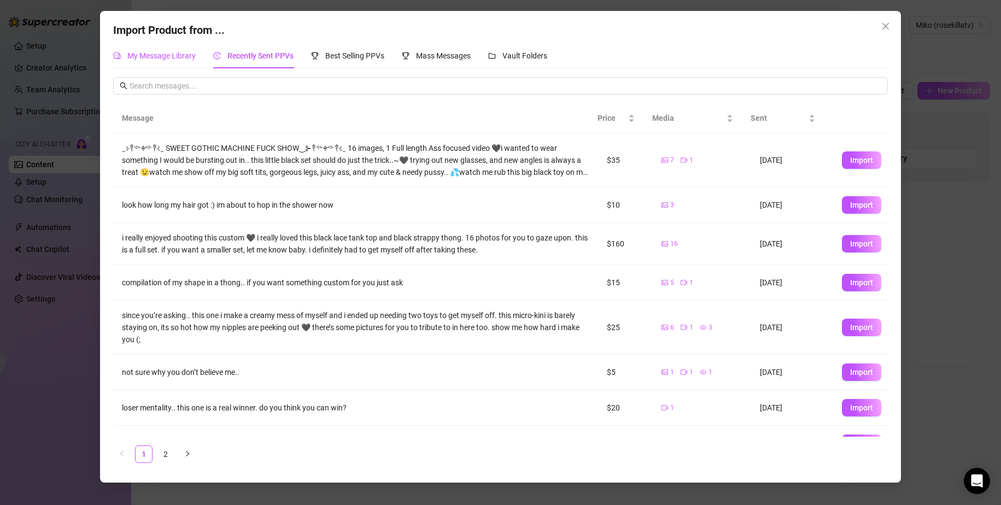
click at [172, 59] on span "My Message Library" at bounding box center [161, 55] width 68 height 9
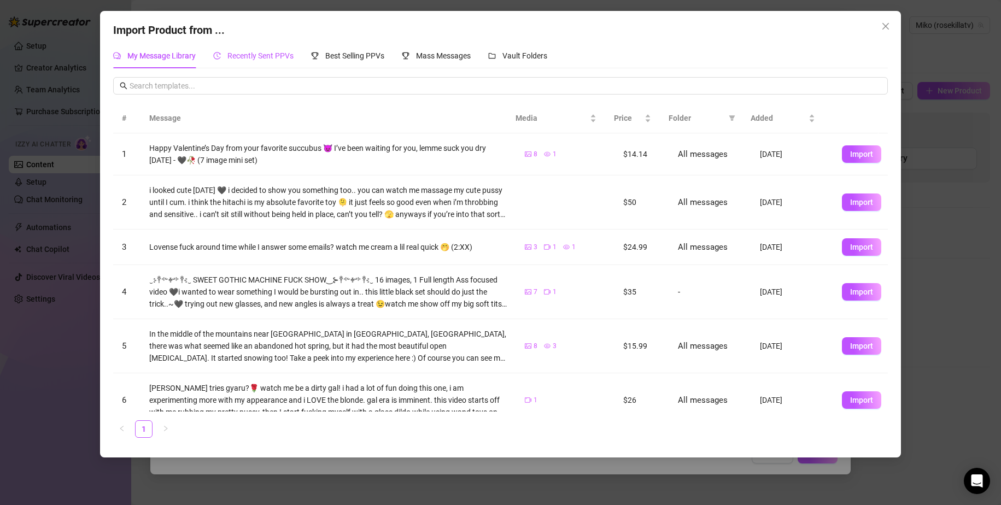
click at [244, 61] on div "Recently Sent PPVs" at bounding box center [253, 56] width 80 height 12
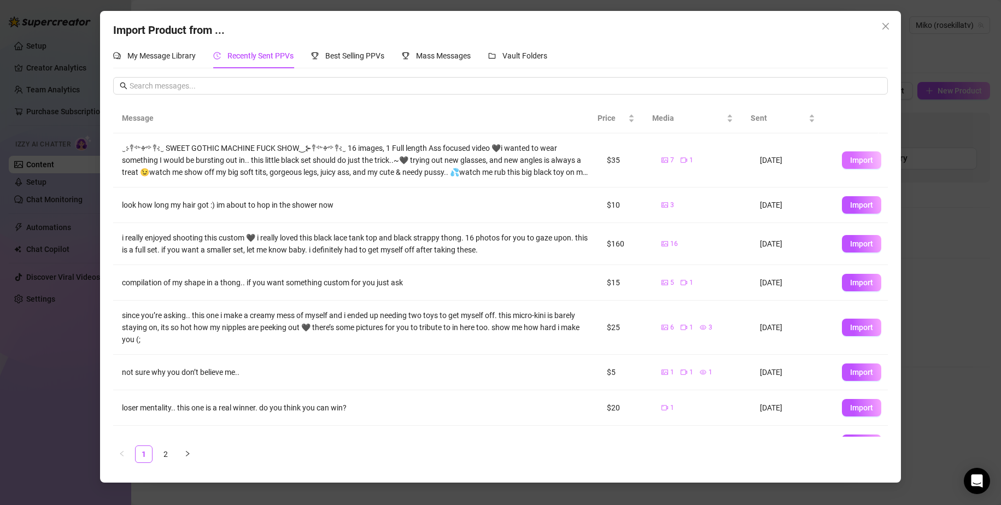
click at [851, 160] on span "Import" at bounding box center [861, 160] width 23 height 9
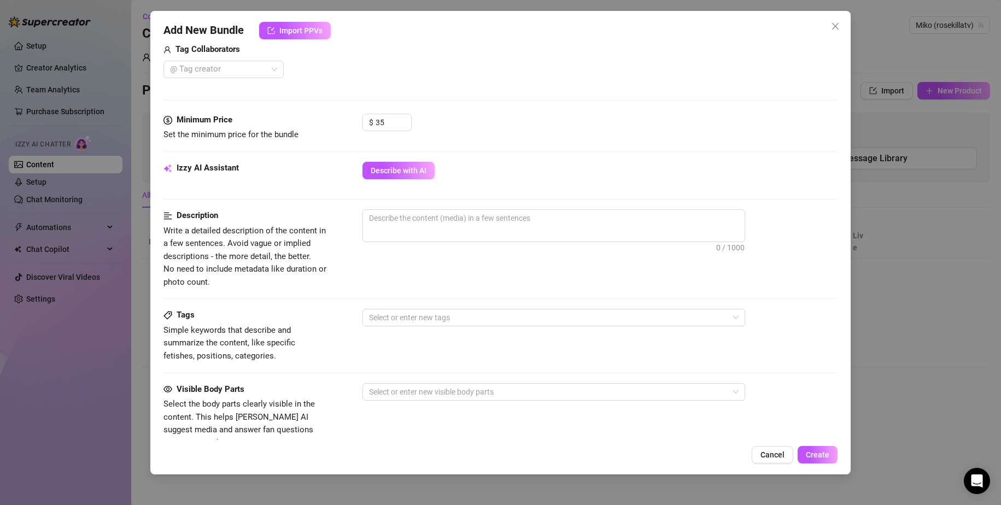
scroll to position [437, 0]
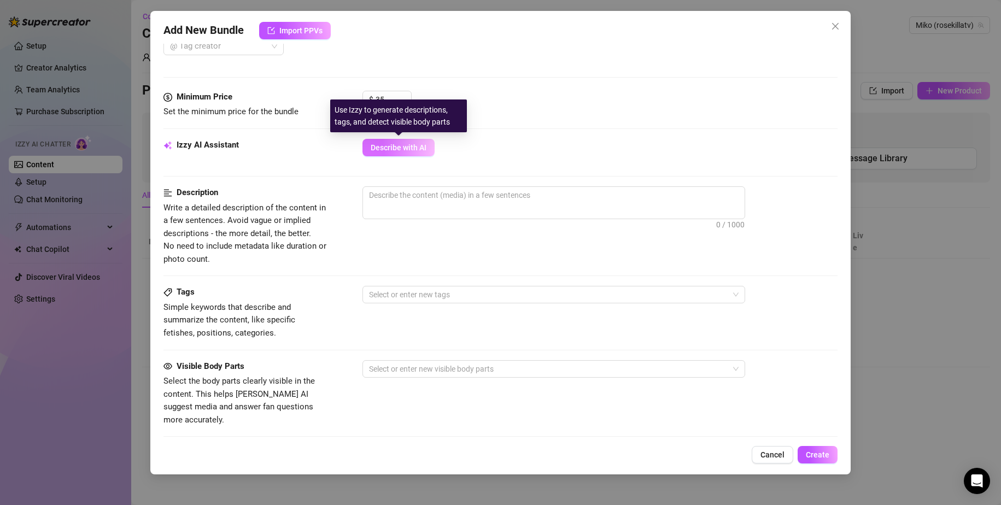
click at [421, 147] on span "Describe with AI" at bounding box center [399, 147] width 56 height 9
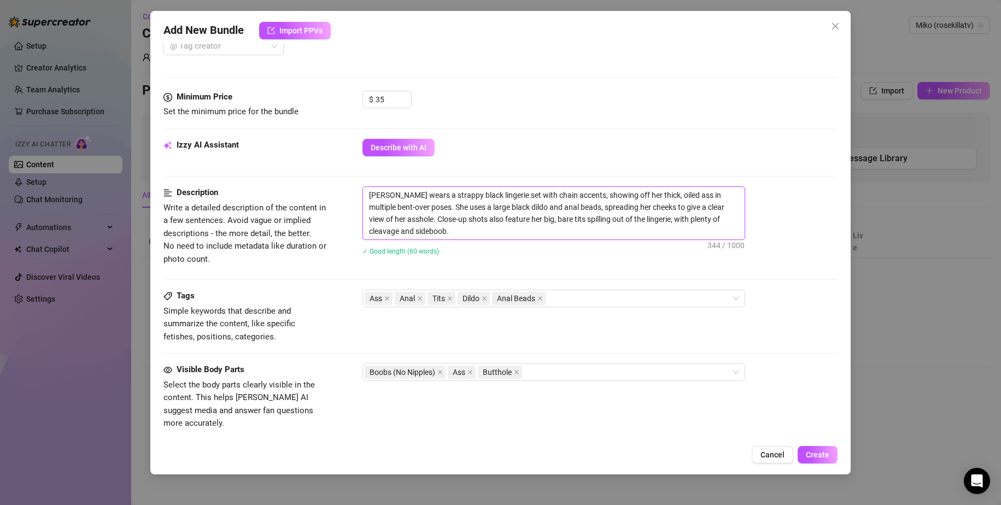
click at [439, 207] on textarea "[PERSON_NAME] wears a strappy black lingerie set with chain accents, showing of…" at bounding box center [554, 213] width 382 height 52
drag, startPoint x: 446, startPoint y: 205, endPoint x: 428, endPoint y: 207, distance: 18.7
click at [428, 207] on textarea "[PERSON_NAME] wears a strappy black lingerie set with chain accents, showing of…" at bounding box center [554, 213] width 382 height 52
click at [444, 208] on textarea "[PERSON_NAME] wears a strappy black lingerie set with chain accents, showing of…" at bounding box center [554, 213] width 382 height 52
click at [409, 234] on textarea "[PERSON_NAME] wears a strappy black lingerie set with chain accents, showing of…" at bounding box center [554, 213] width 382 height 52
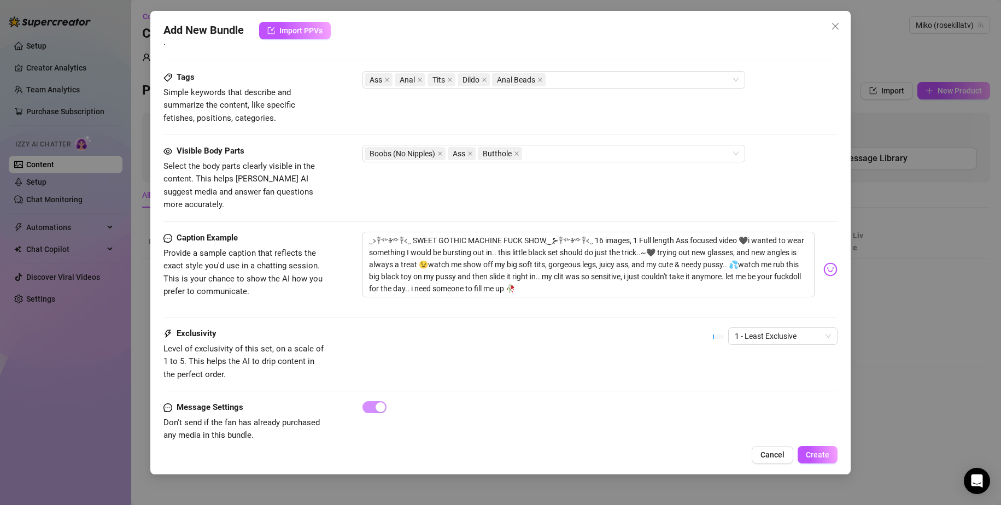
scroll to position [666, 0]
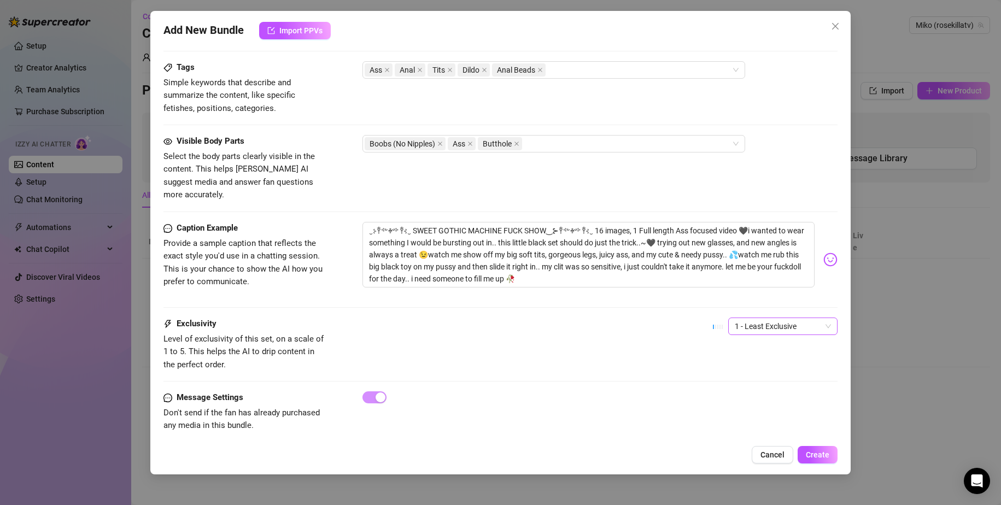
click at [785, 318] on span "1 - Least Exclusive" at bounding box center [783, 326] width 96 height 16
type textarea "[PERSON_NAME] wears a strappy black lingerie set with chain accents, showing of…"
click at [785, 400] on div "5 - Most Exclusive 🔥" at bounding box center [774, 405] width 92 height 12
click at [745, 318] on span "5 - Most Exclusive 🔥" at bounding box center [783, 326] width 96 height 16
click at [660, 332] on div "Exclusivity Level of exclusivity of this set, on a scale of 1 to 5. This helps …" at bounding box center [501, 345] width 675 height 54
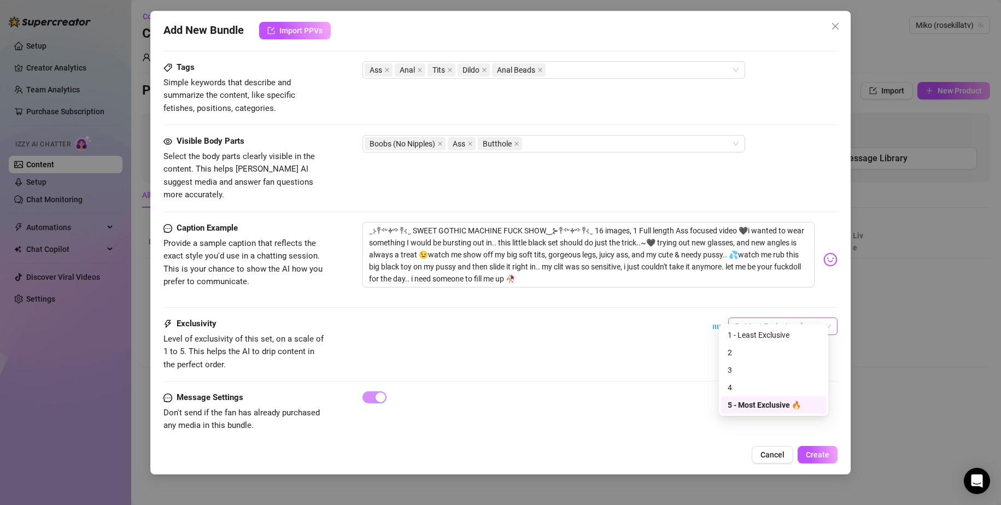
click at [745, 318] on span "5 - Most Exclusive 🔥" at bounding box center [783, 326] width 96 height 16
click at [663, 333] on div "Exclusivity Level of exclusivity of this set, on a scale of 1 to 5. This helps …" at bounding box center [501, 345] width 675 height 54
click at [806, 452] on button "Create" at bounding box center [818, 454] width 40 height 17
